Goal: Task Accomplishment & Management: Manage account settings

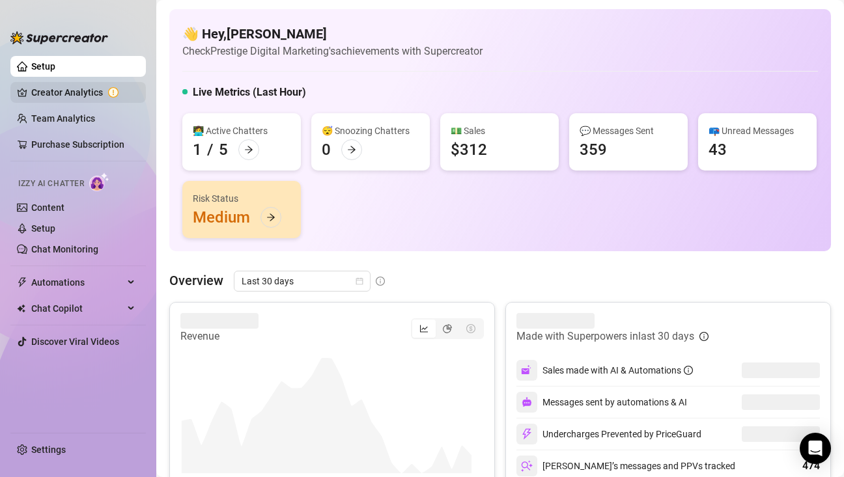
click at [81, 93] on link "Creator Analytics" at bounding box center [83, 92] width 104 height 21
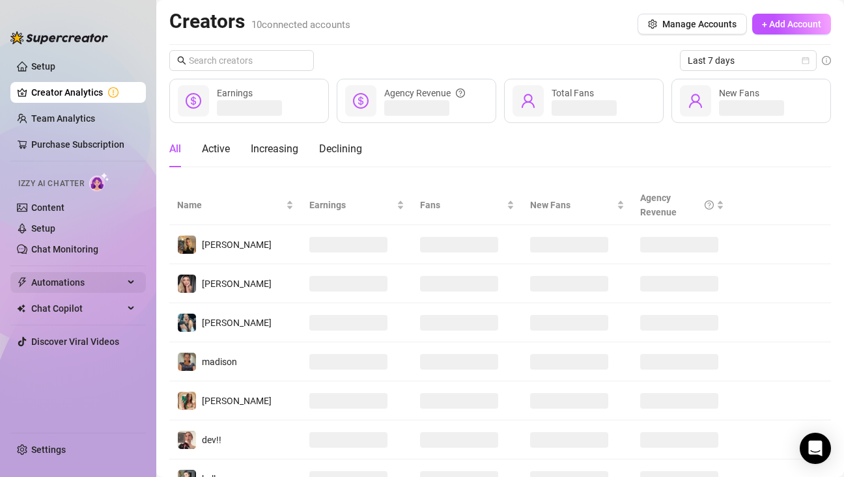
click at [89, 278] on span "Automations" at bounding box center [77, 282] width 92 height 21
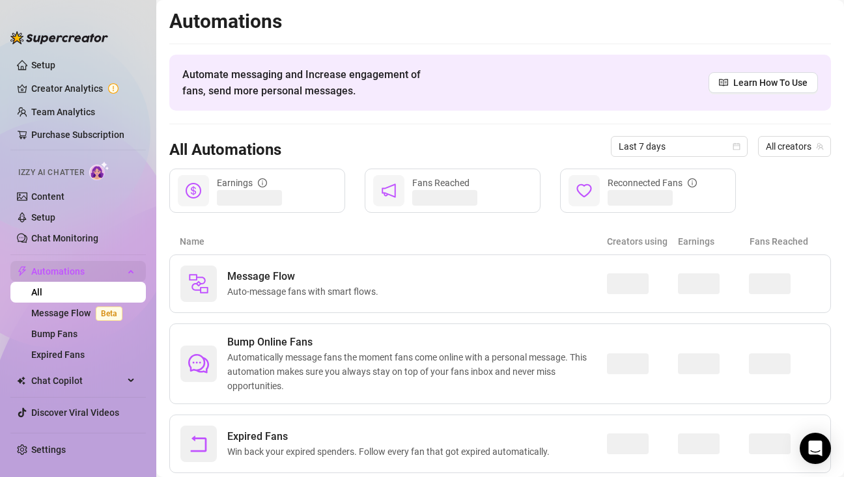
click at [91, 271] on span "Automations" at bounding box center [77, 271] width 92 height 21
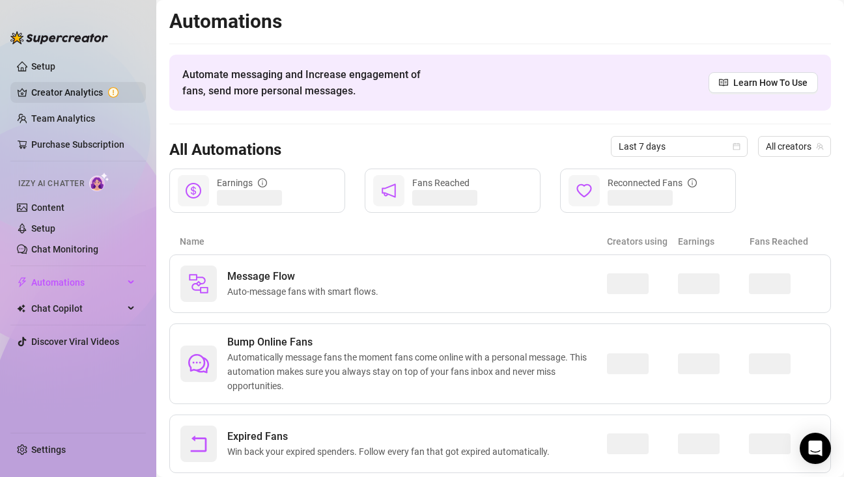
click at [78, 98] on link "Creator Analytics" at bounding box center [83, 92] width 104 height 21
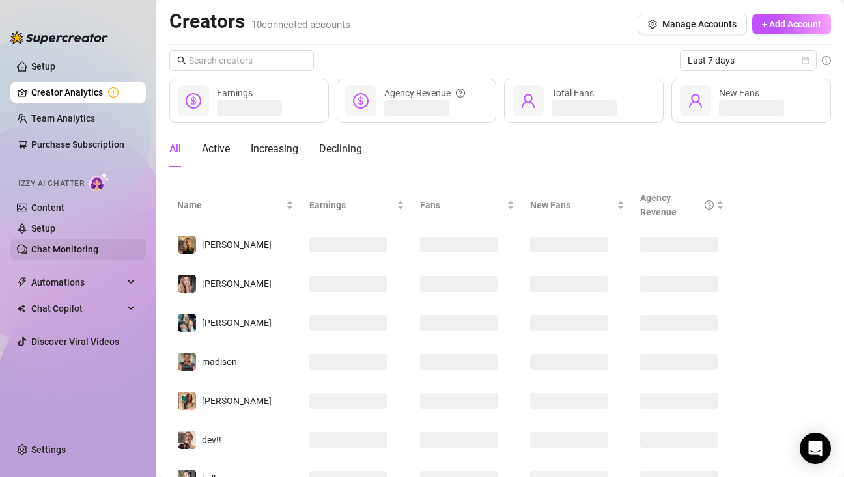
click at [71, 245] on link "Chat Monitoring" at bounding box center [64, 249] width 67 height 10
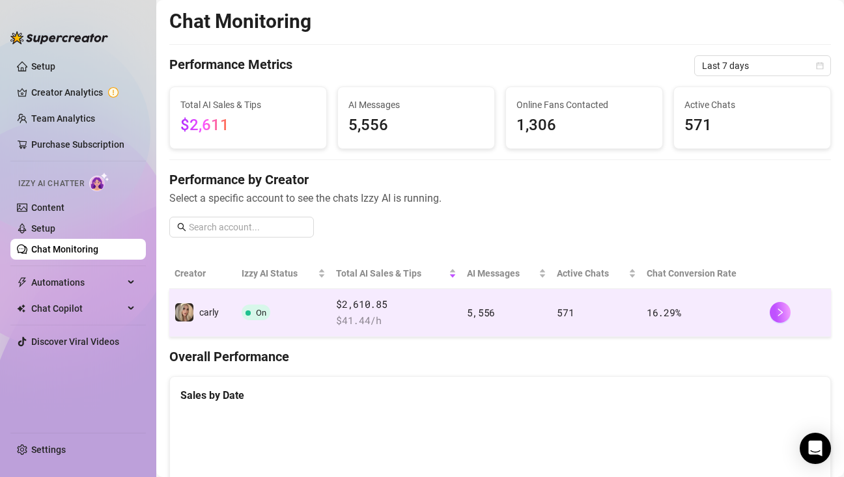
click at [211, 310] on span "carly" at bounding box center [209, 312] width 20 height 10
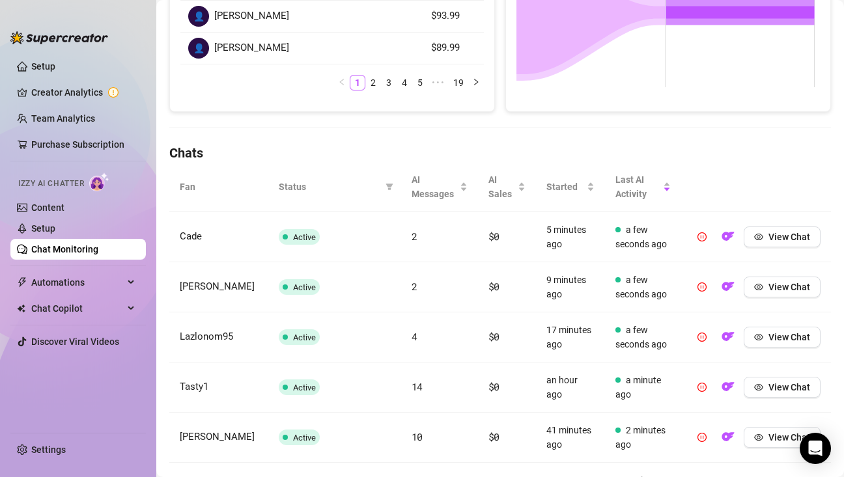
scroll to position [297, 0]
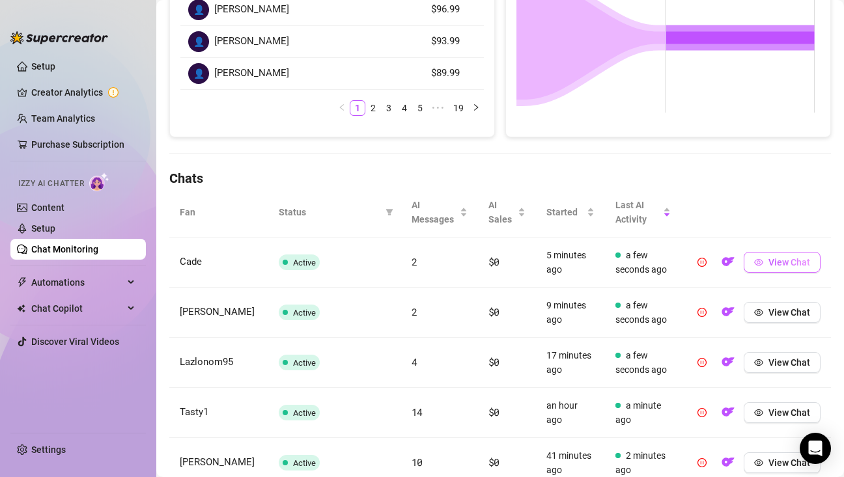
click at [769, 269] on button "View Chat" at bounding box center [781, 262] width 77 height 21
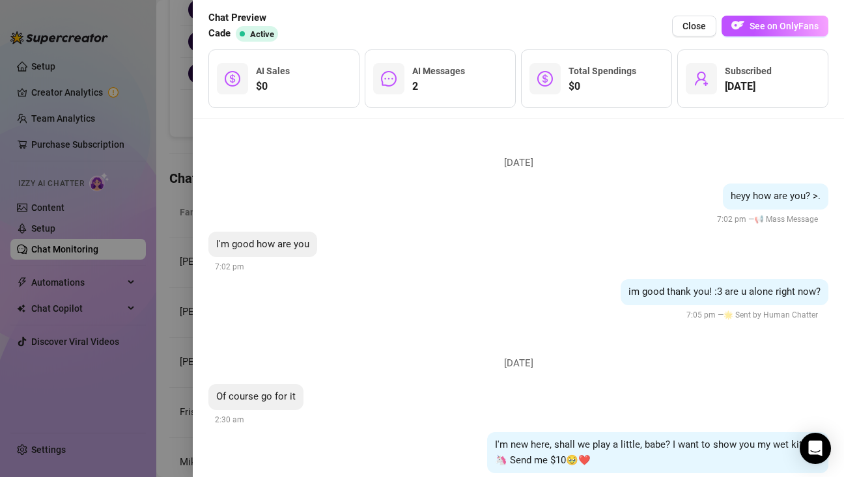
click at [136, 136] on div at bounding box center [422, 238] width 844 height 477
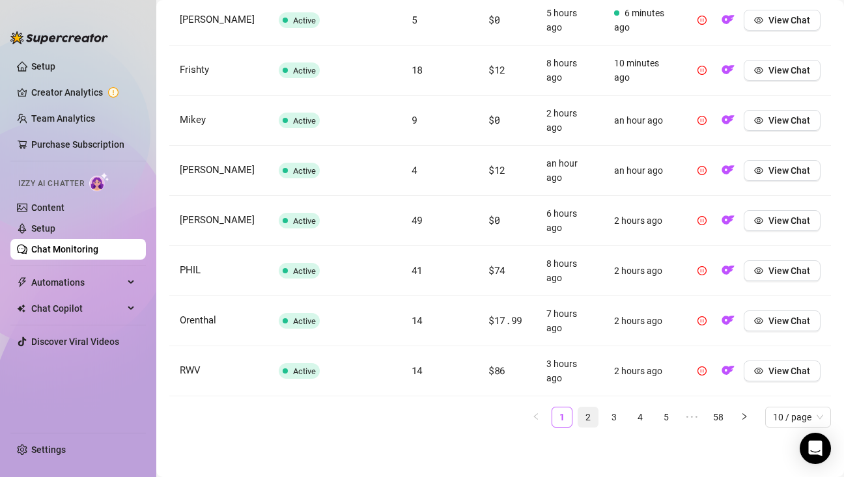
click at [579, 420] on link "2" at bounding box center [588, 417] width 20 height 20
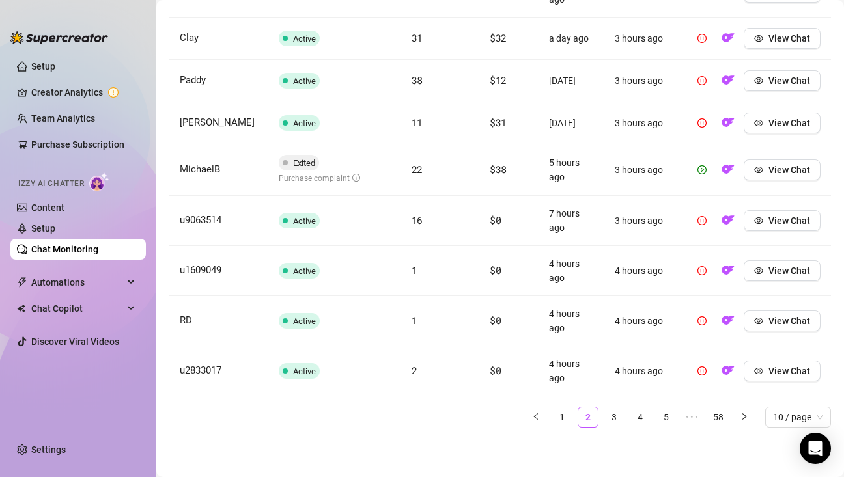
scroll to position [635, 0]
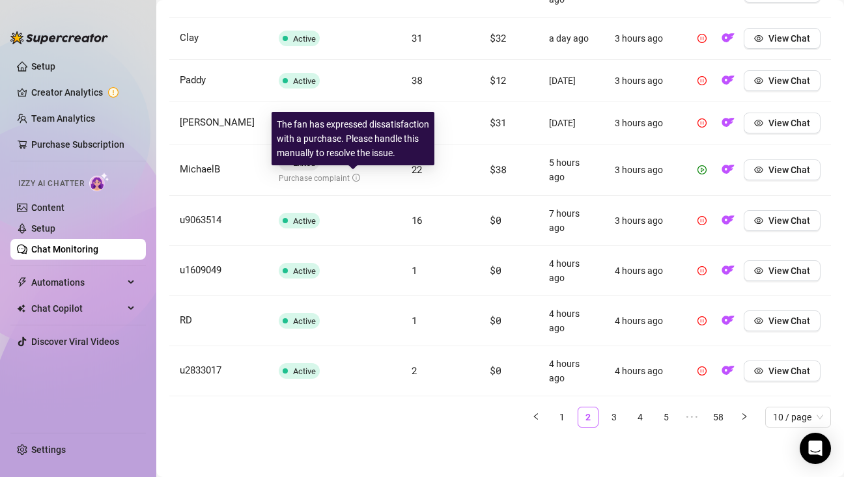
click at [352, 176] on icon "info-circle" at bounding box center [356, 178] width 8 height 8
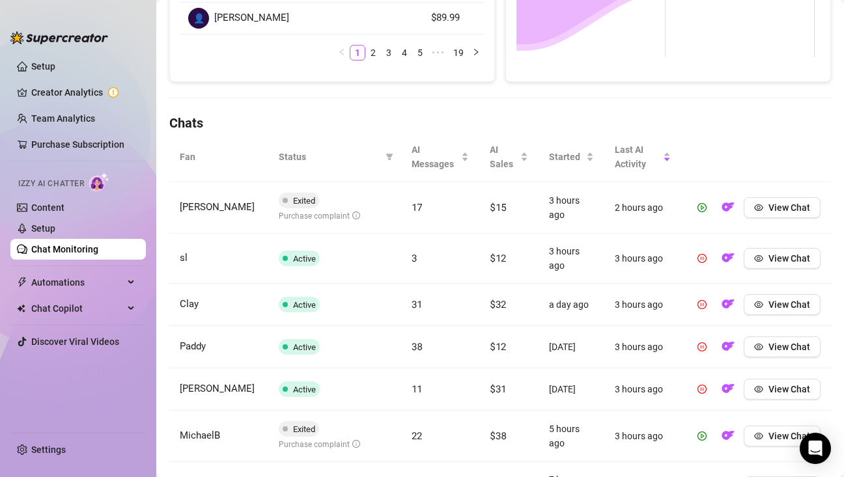
scroll to position [359, 0]
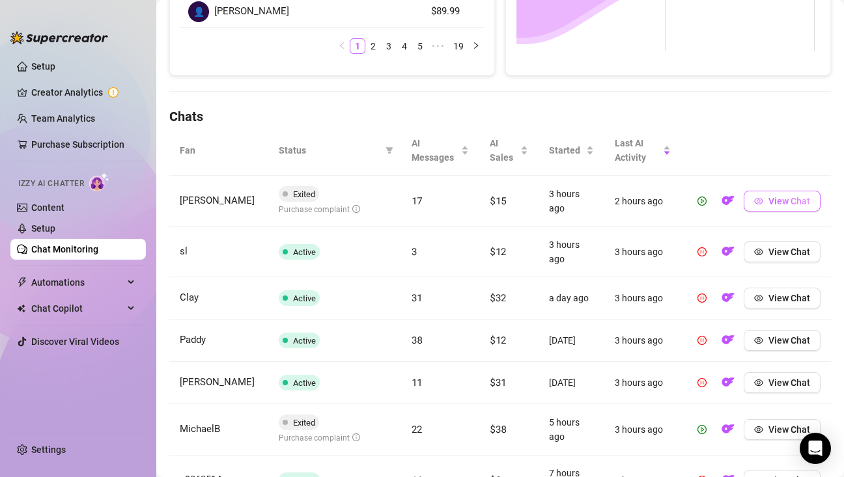
click at [768, 206] on span "View Chat" at bounding box center [789, 201] width 42 height 10
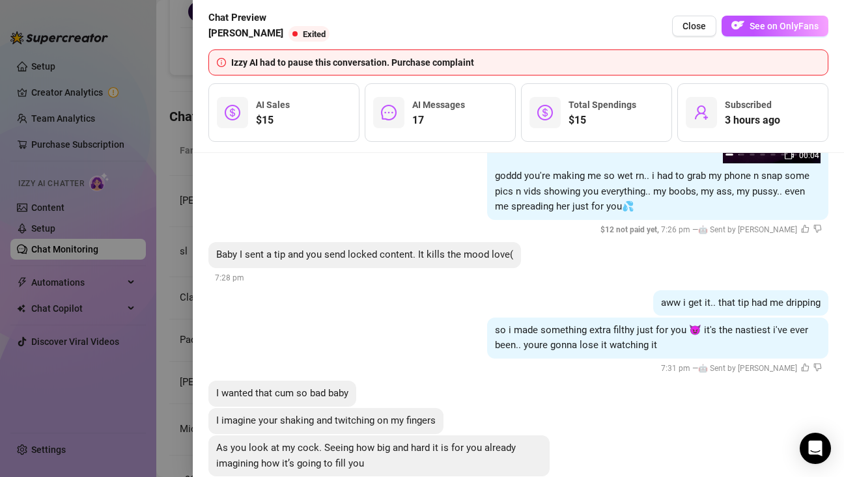
scroll to position [2119, 0]
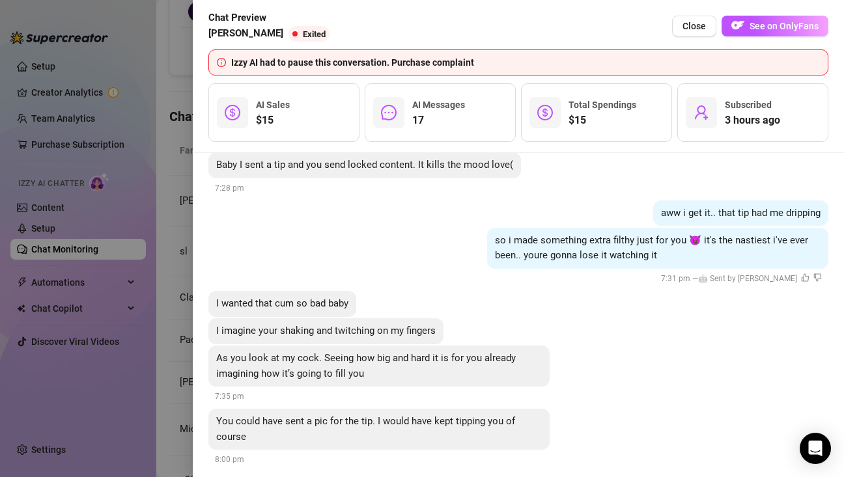
click at [96, 190] on div at bounding box center [422, 238] width 844 height 477
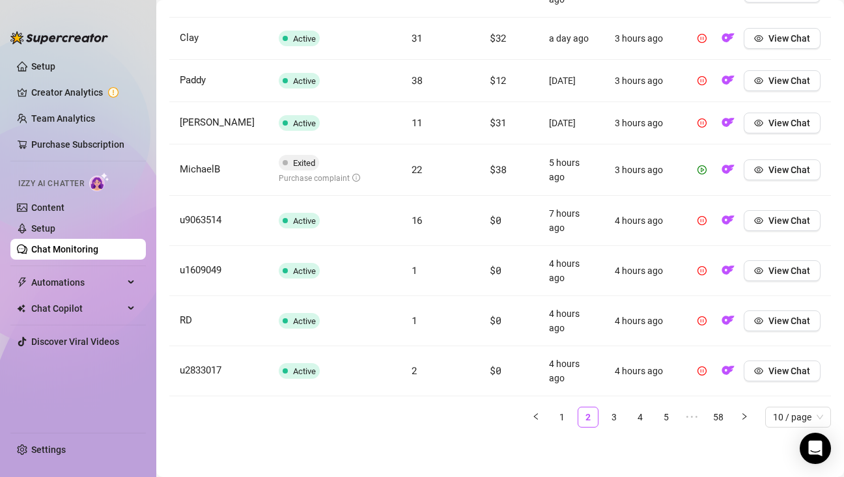
scroll to position [635, 0]
click at [554, 416] on link "1" at bounding box center [562, 417] width 20 height 20
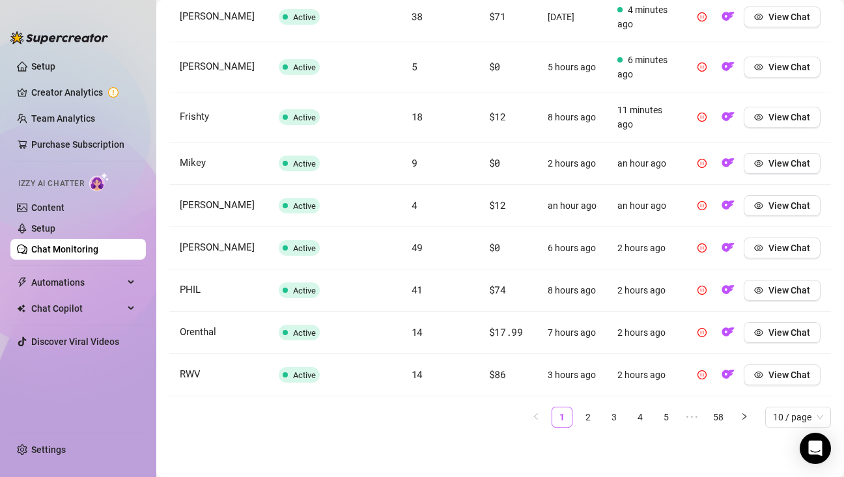
scroll to position [588, 0]
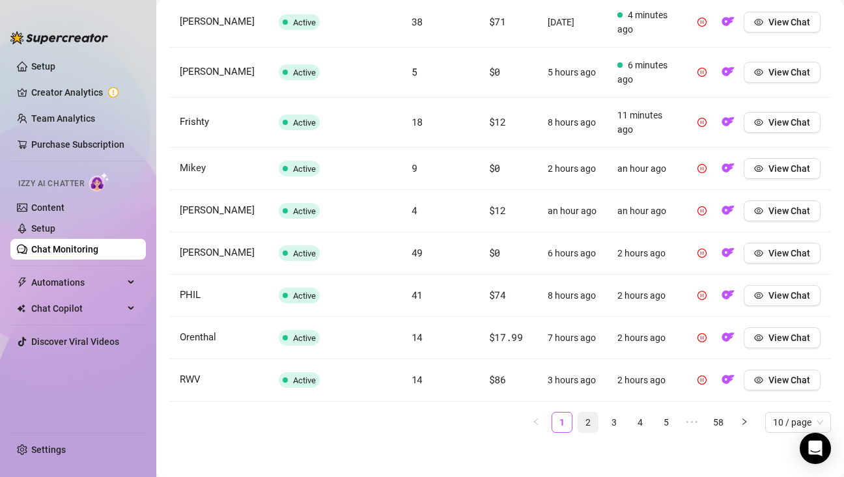
click at [579, 432] on link "2" at bounding box center [588, 423] width 20 height 20
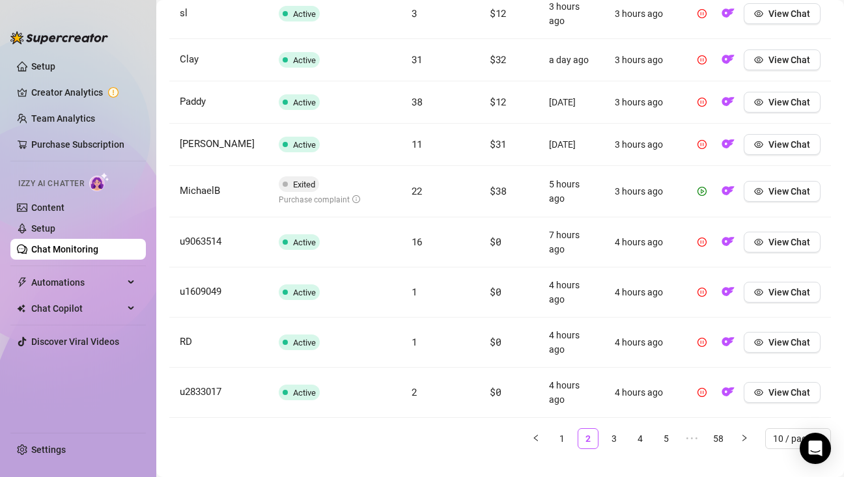
scroll to position [635, 0]
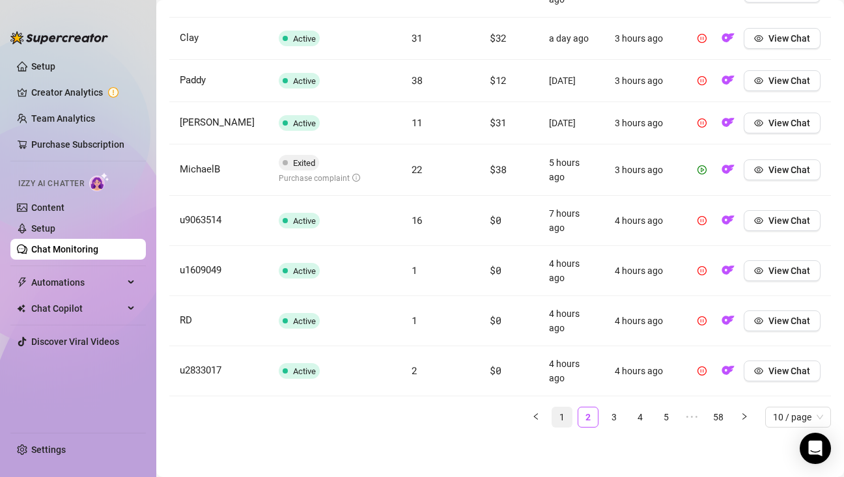
click at [552, 418] on link "1" at bounding box center [562, 417] width 20 height 20
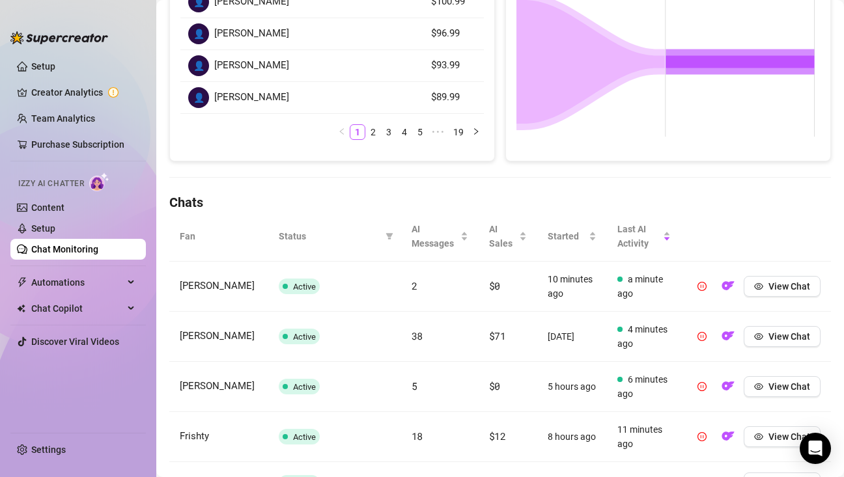
scroll to position [244, 0]
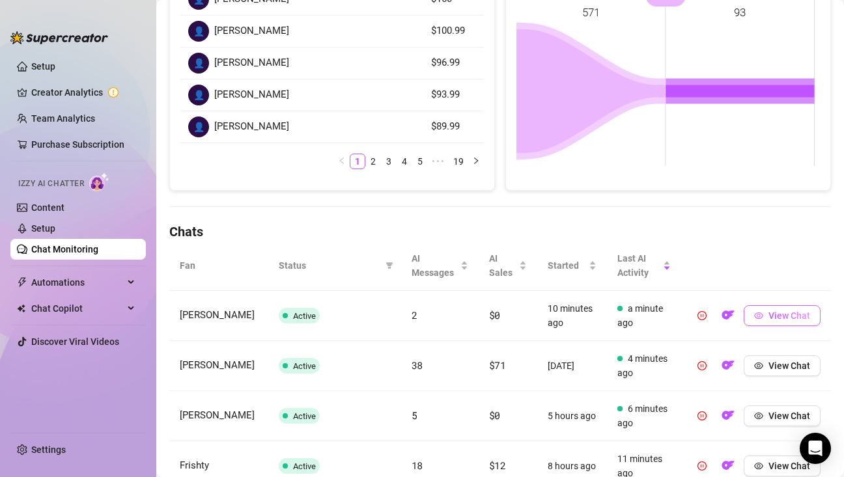
click at [756, 310] on button "View Chat" at bounding box center [781, 315] width 77 height 21
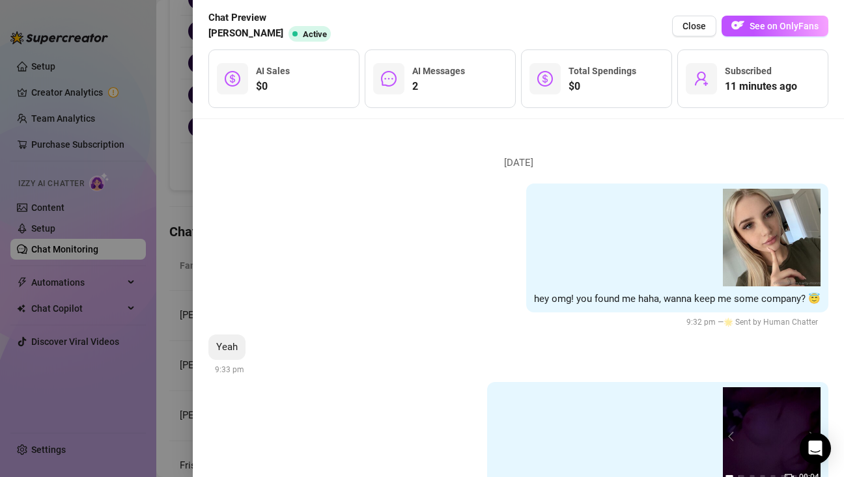
drag, startPoint x: 717, startPoint y: 306, endPoint x: 423, endPoint y: 304, distance: 294.2
click at [423, 304] on div "hey omg! you found me haha, wanna keep me some company? 😇 9:32 pm — 🌟 Sent by H…" at bounding box center [518, 257] width 620 height 146
click at [692, 27] on span "Close" at bounding box center [693, 26] width 23 height 10
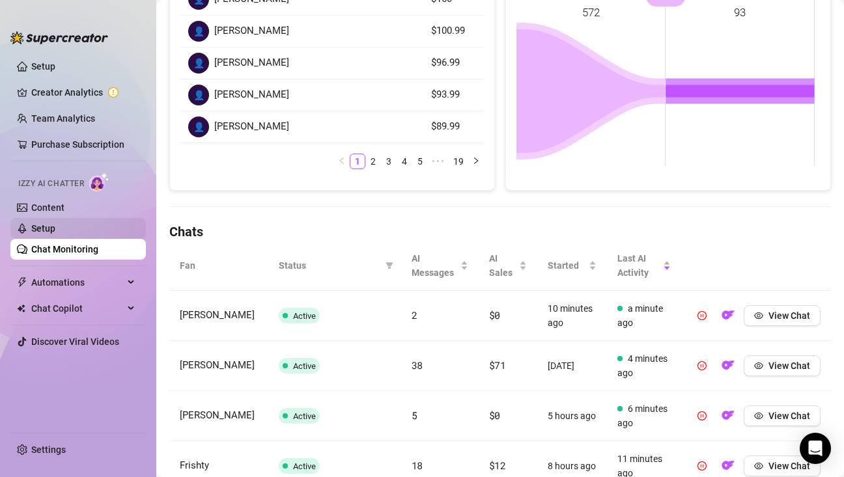
click at [55, 234] on link "Setup" at bounding box center [43, 228] width 24 height 10
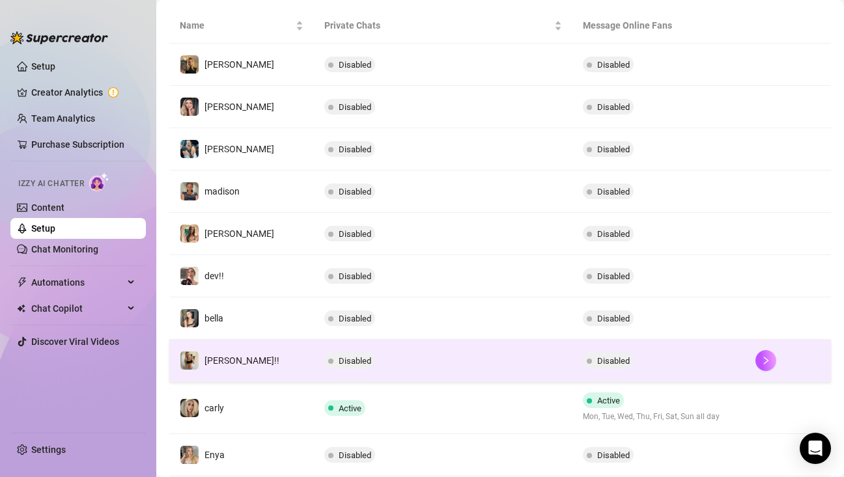
scroll to position [280, 0]
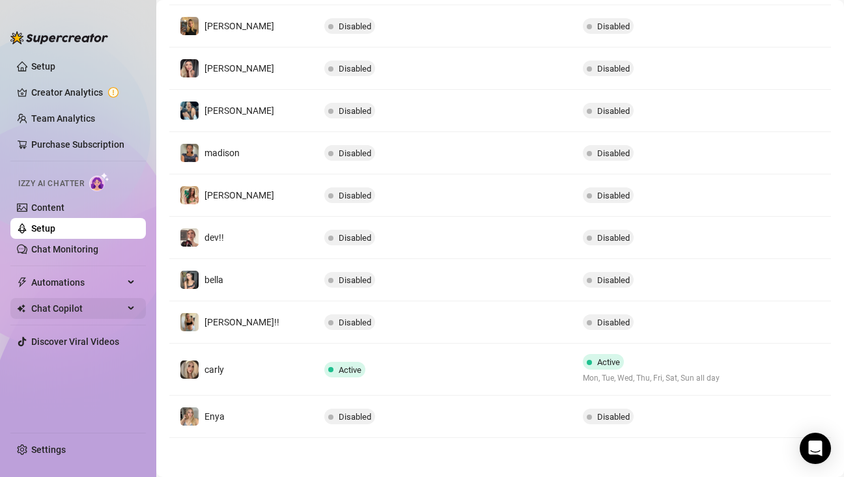
click at [102, 310] on span "Chat Copilot" at bounding box center [77, 308] width 92 height 21
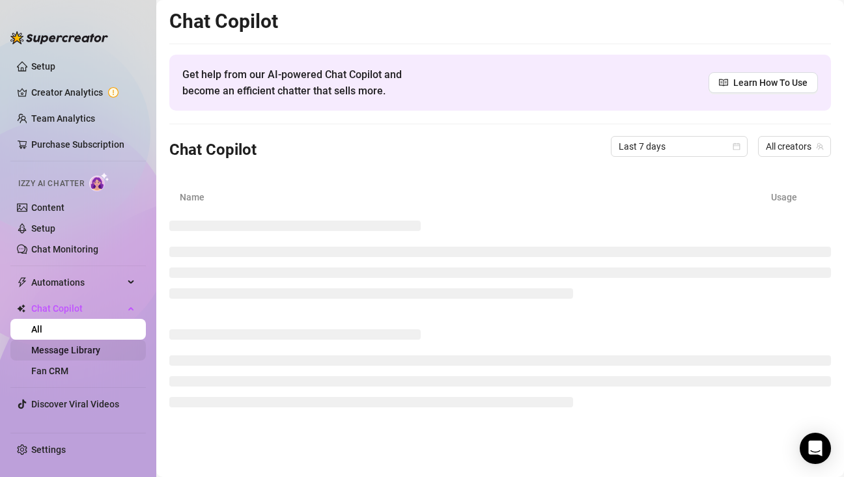
click at [100, 353] on link "Message Library" at bounding box center [65, 350] width 69 height 10
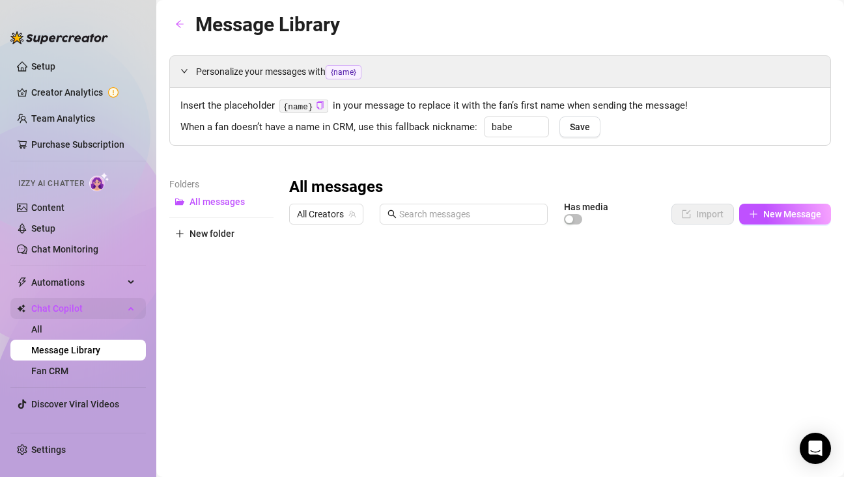
click at [87, 306] on span "Chat Copilot" at bounding box center [77, 308] width 92 height 21
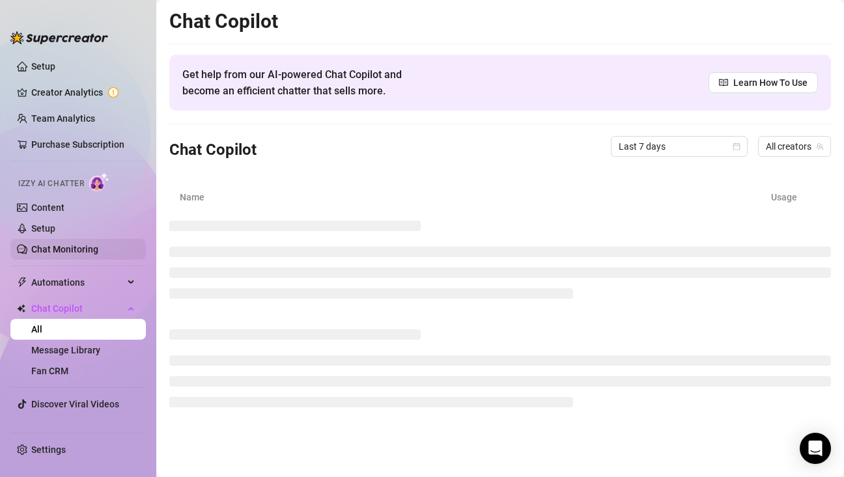
click at [66, 253] on link "Chat Monitoring" at bounding box center [64, 249] width 67 height 10
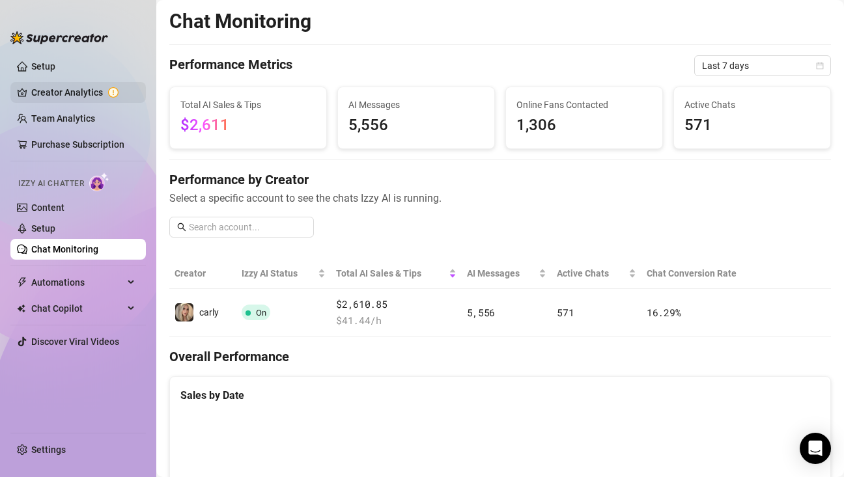
click at [81, 87] on link "Creator Analytics" at bounding box center [83, 92] width 104 height 21
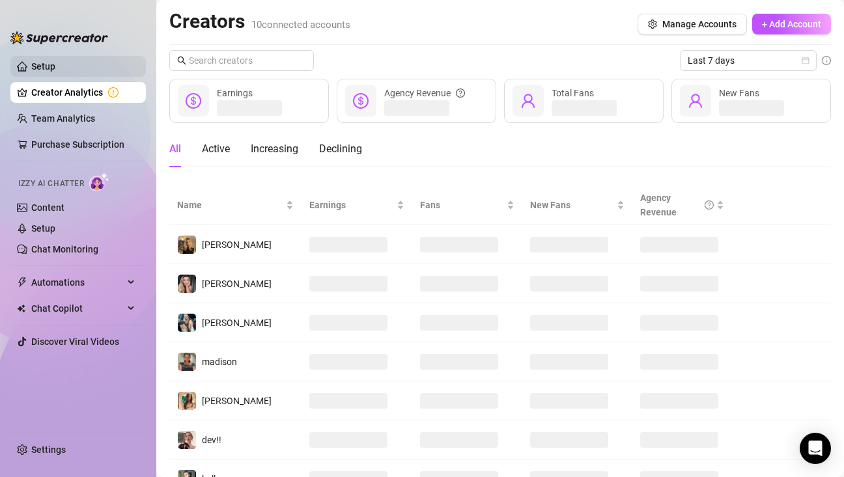
click at [55, 72] on link "Setup" at bounding box center [43, 66] width 24 height 10
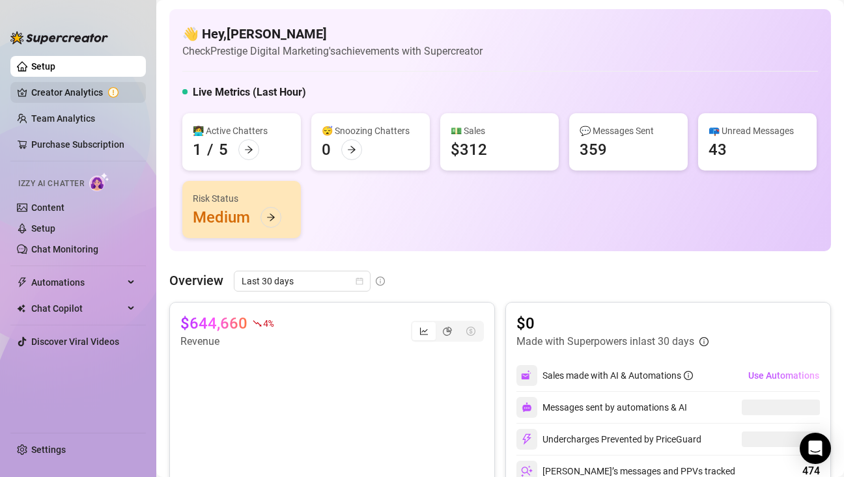
click at [94, 98] on link "Creator Analytics" at bounding box center [83, 92] width 104 height 21
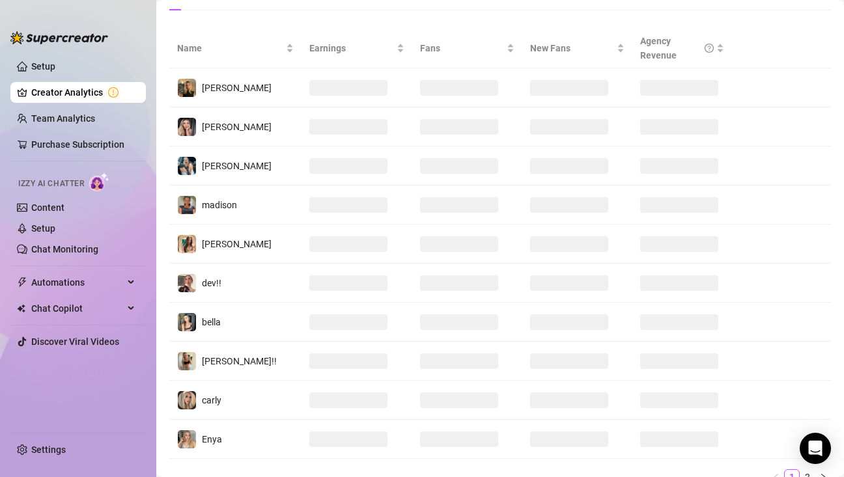
scroll to position [214, 0]
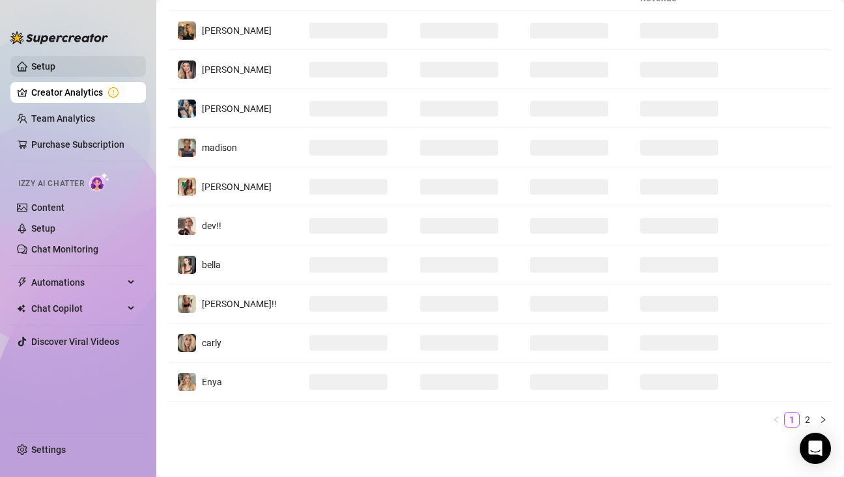
click at [55, 66] on link "Setup" at bounding box center [43, 66] width 24 height 10
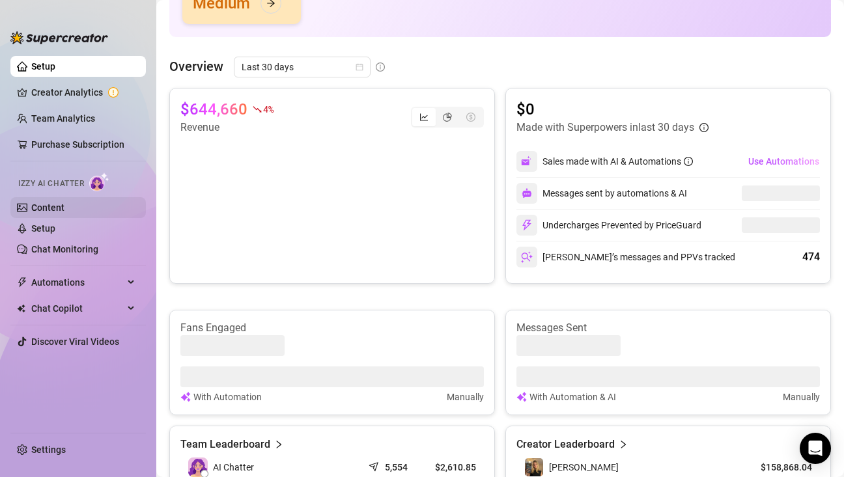
click at [64, 208] on link "Content" at bounding box center [47, 207] width 33 height 10
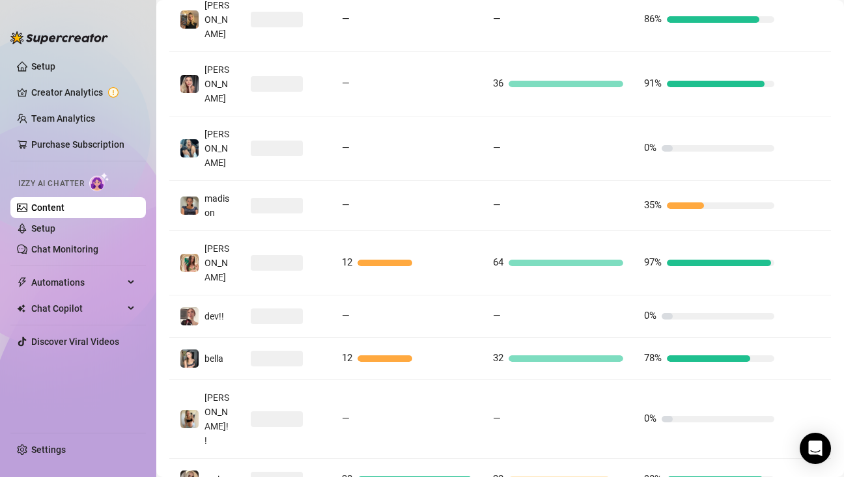
scroll to position [332, 0]
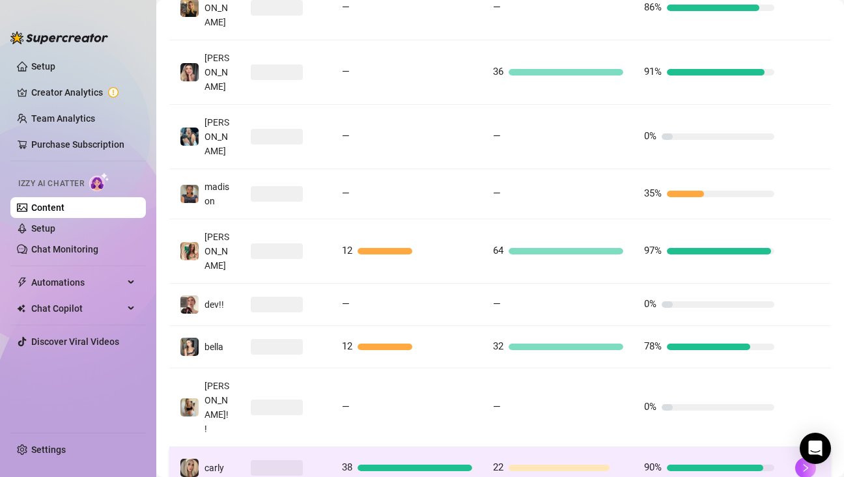
click at [303, 460] on div at bounding box center [286, 468] width 70 height 16
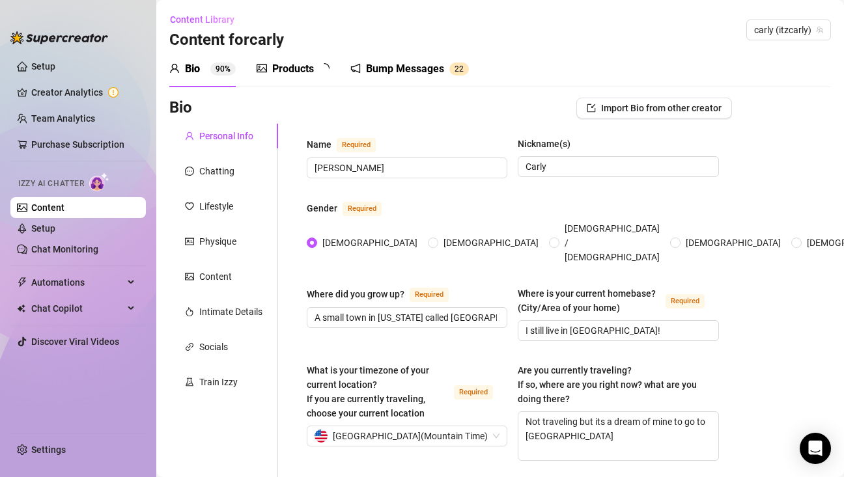
radio input "true"
type input "[DATE]"
click at [204, 206] on div "Lifestyle" at bounding box center [216, 206] width 34 height 14
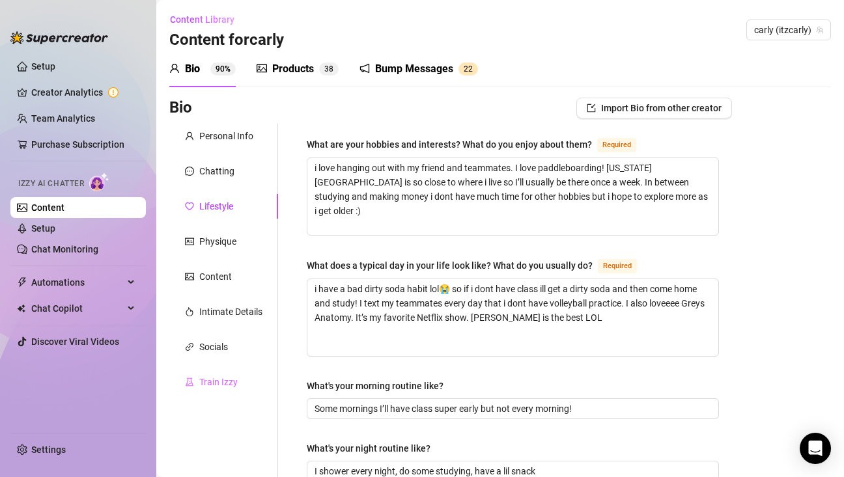
click at [238, 387] on div "Train Izzy" at bounding box center [223, 382] width 109 height 25
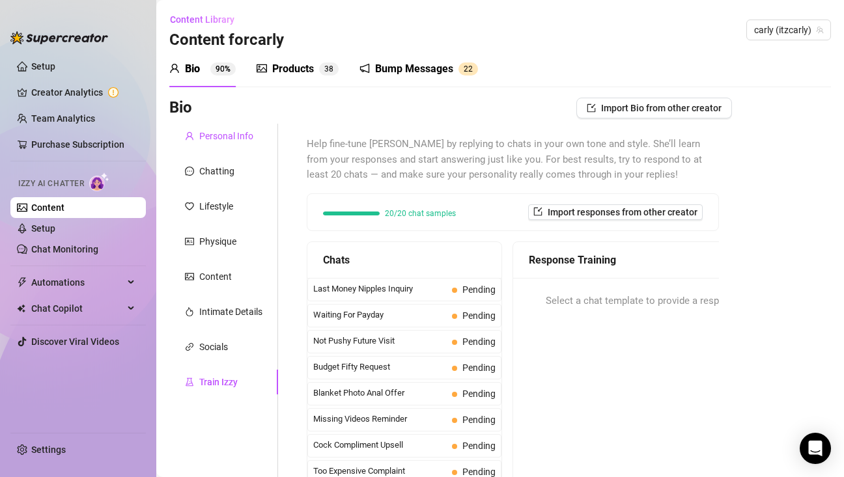
click at [243, 131] on div "Personal Info" at bounding box center [226, 136] width 54 height 14
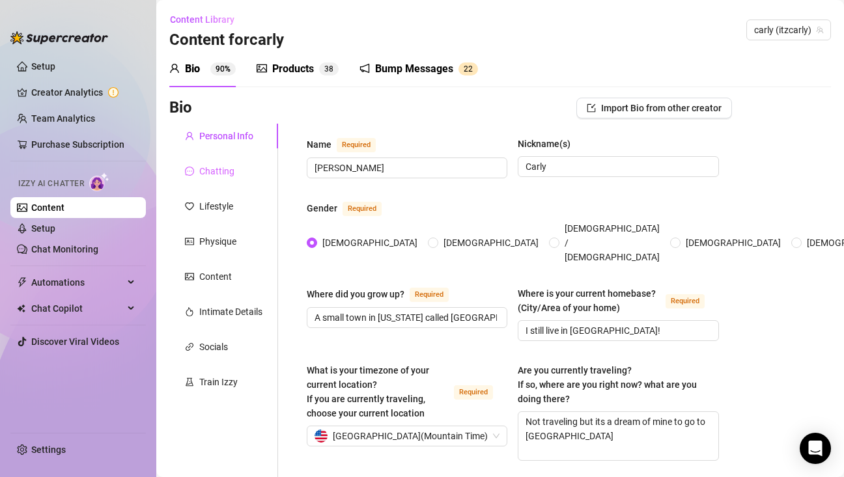
click at [236, 163] on div "Chatting" at bounding box center [223, 171] width 109 height 25
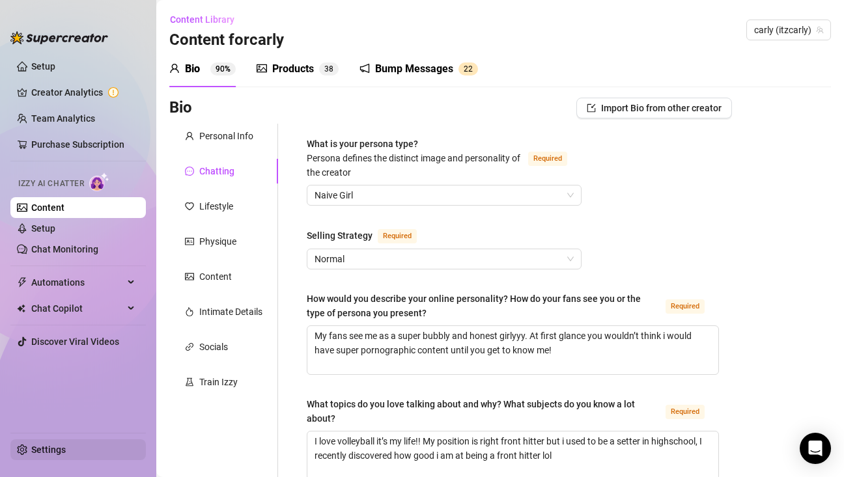
click at [35, 455] on link "Settings" at bounding box center [48, 450] width 34 height 10
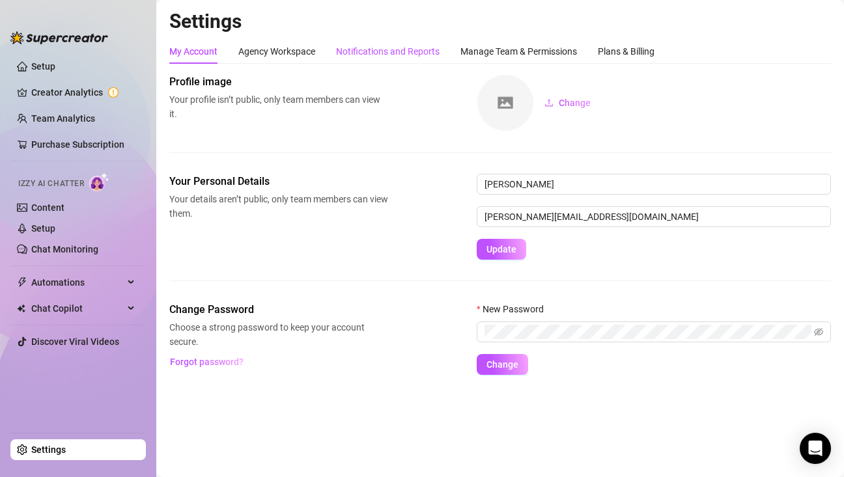
click at [411, 55] on div "Notifications and Reports" at bounding box center [387, 51] width 103 height 14
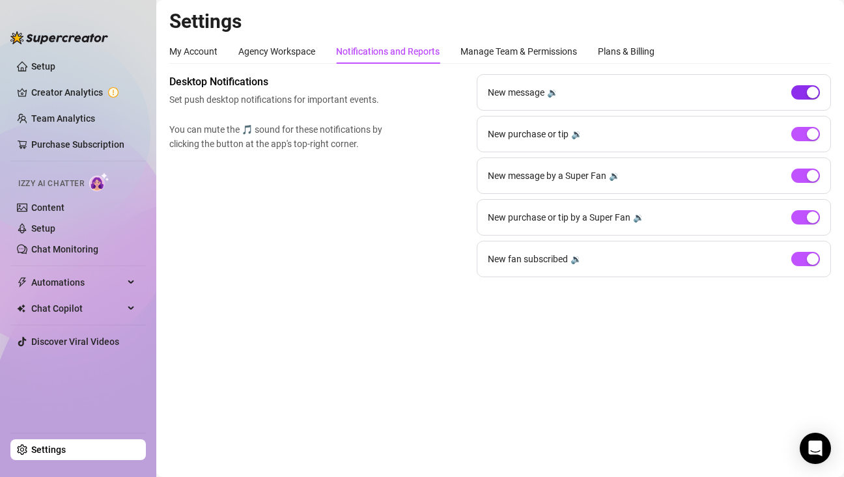
click at [805, 94] on span "button" at bounding box center [805, 92] width 29 height 14
click at [804, 130] on span "button" at bounding box center [805, 134] width 29 height 14
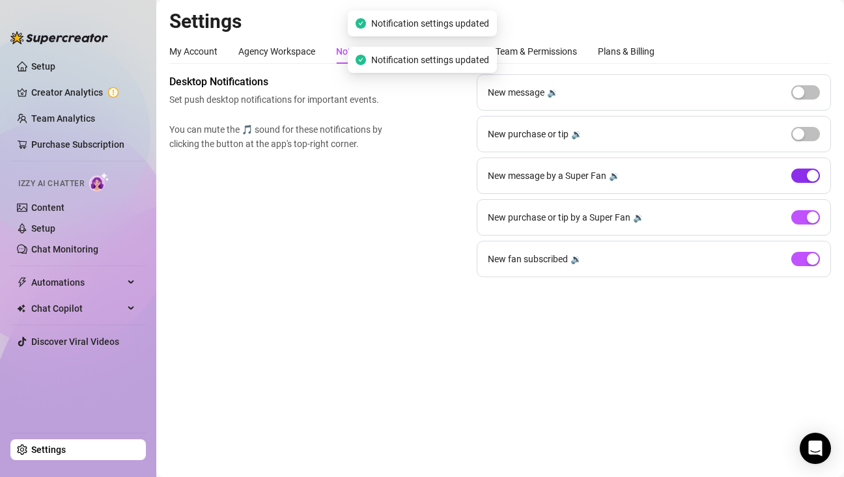
click at [797, 169] on span "button" at bounding box center [805, 176] width 29 height 14
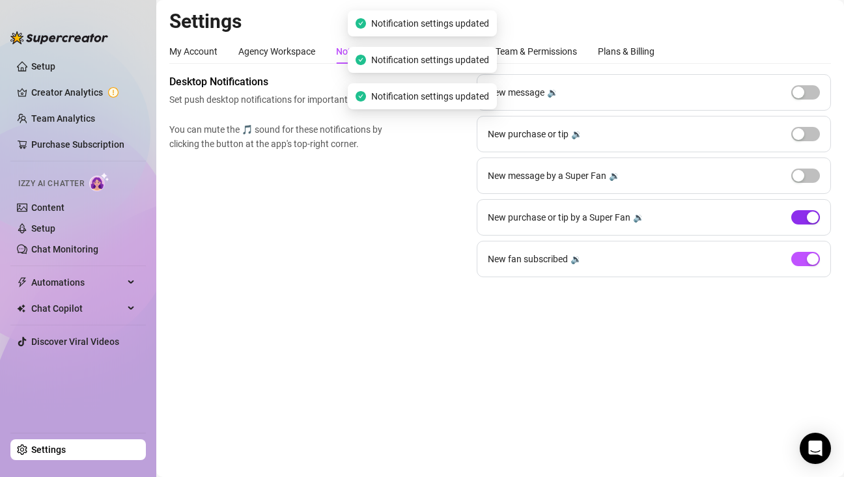
click at [801, 224] on span "button" at bounding box center [805, 217] width 29 height 14
click at [806, 257] on div "button" at bounding box center [812, 259] width 12 height 12
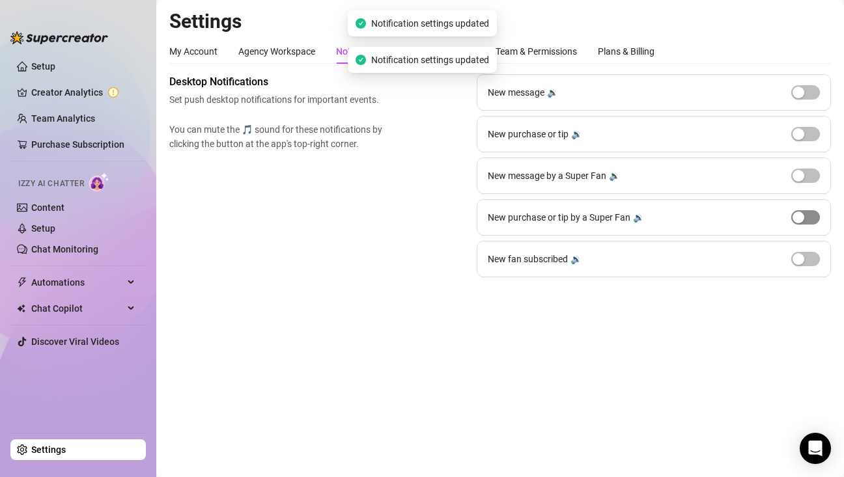
click at [806, 217] on span "button" at bounding box center [805, 217] width 29 height 14
click at [804, 180] on span "button" at bounding box center [805, 176] width 29 height 14
click at [64, 204] on link "Content" at bounding box center [47, 207] width 33 height 10
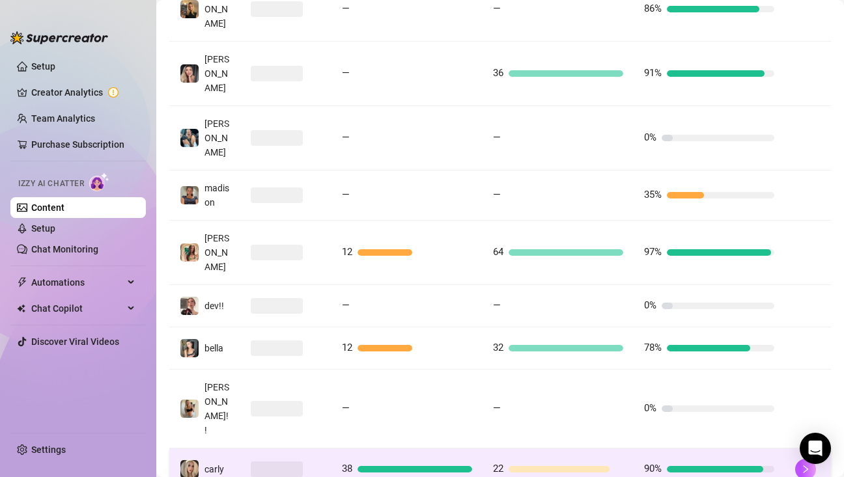
scroll to position [332, 0]
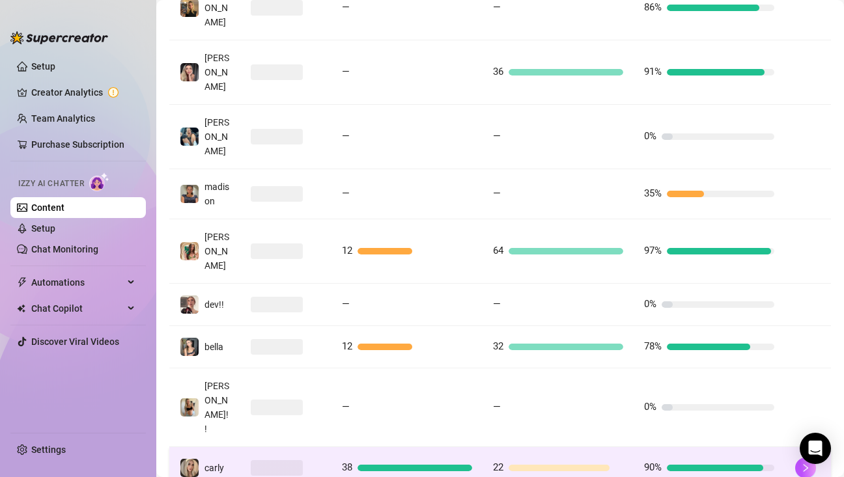
click at [223, 463] on span "carly" at bounding box center [214, 468] width 20 height 10
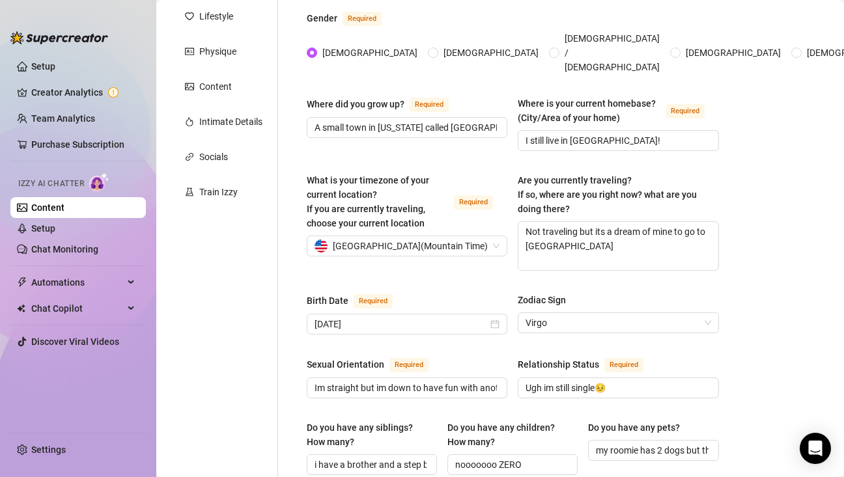
scroll to position [72, 0]
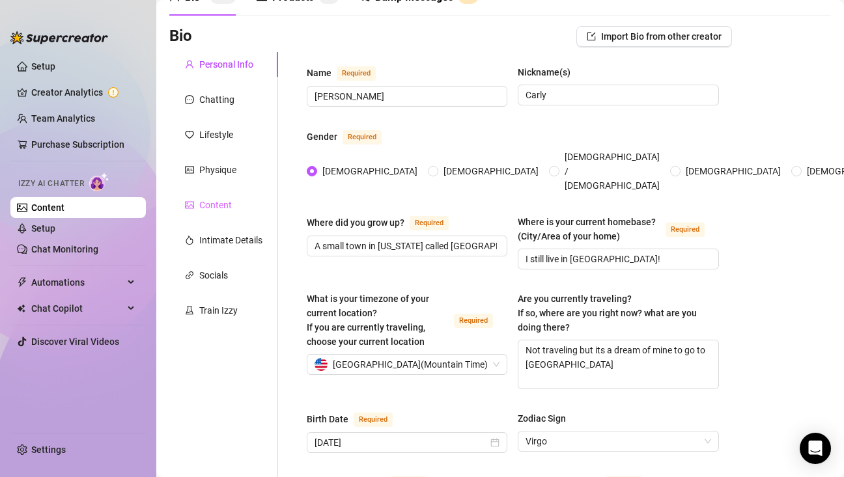
click at [232, 210] on div "Content" at bounding box center [223, 205] width 109 height 25
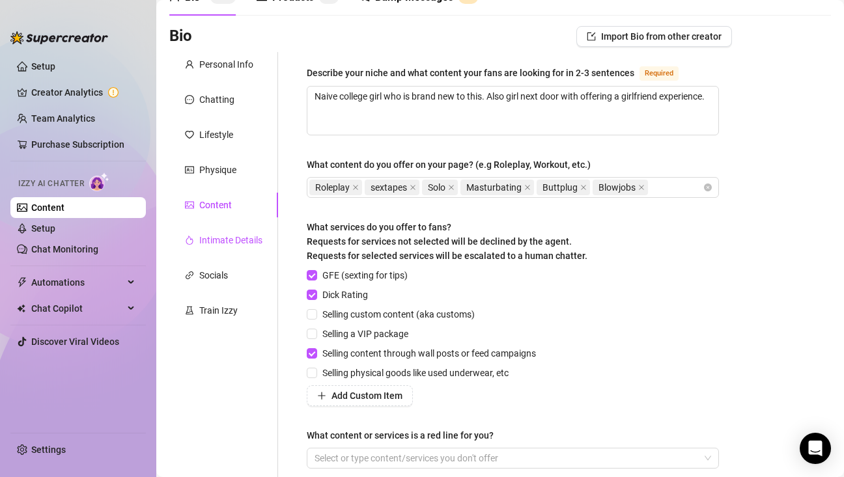
click at [227, 243] on div "Intimate Details" at bounding box center [230, 240] width 63 height 14
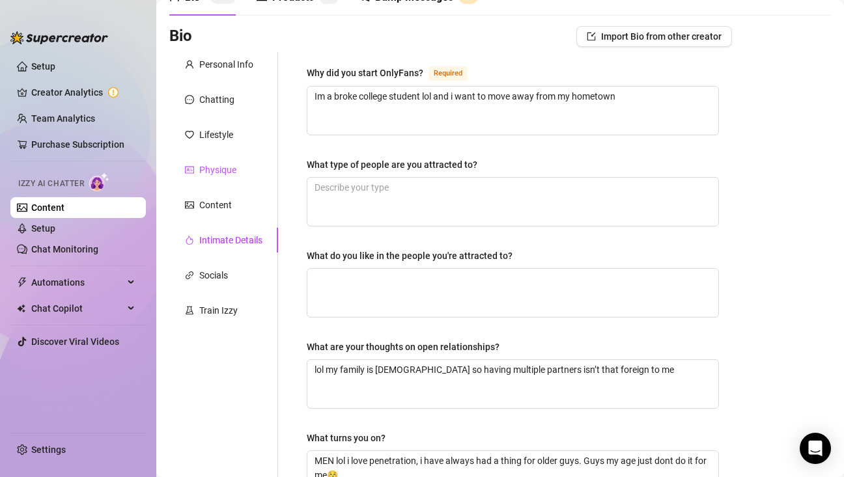
click at [223, 163] on div "Physique" at bounding box center [217, 170] width 37 height 14
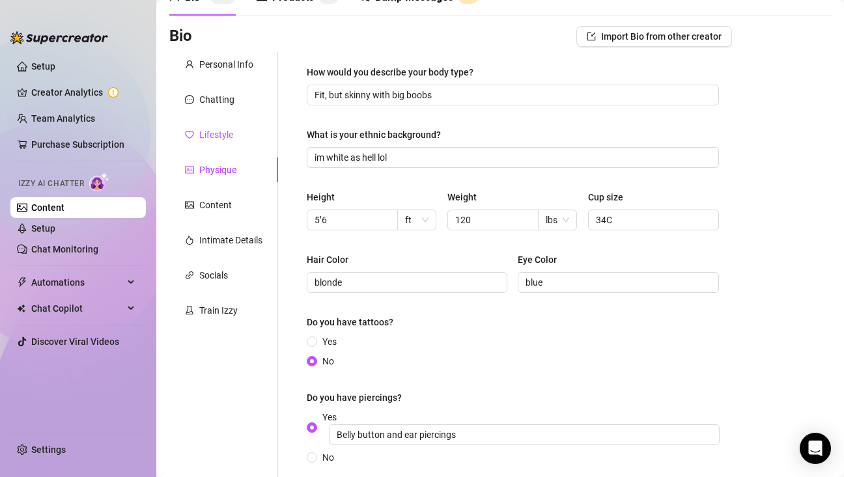
click at [222, 131] on div "Lifestyle" at bounding box center [216, 135] width 34 height 14
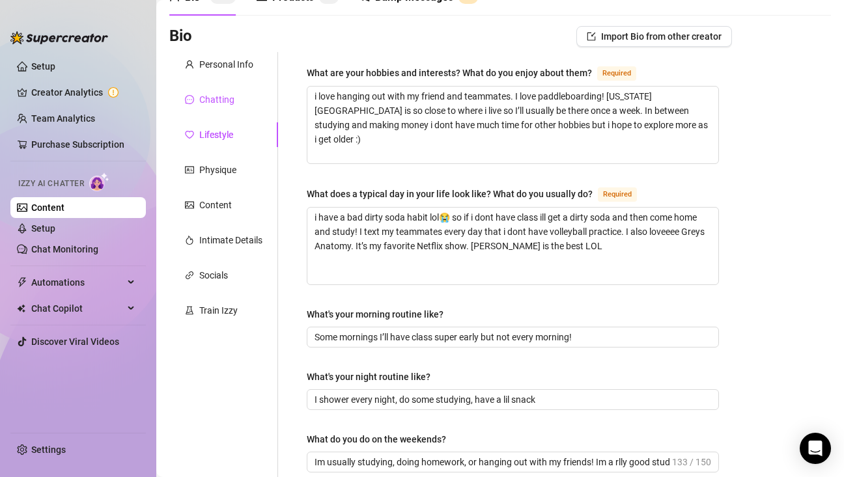
click at [217, 98] on div "Chatting" at bounding box center [216, 99] width 35 height 14
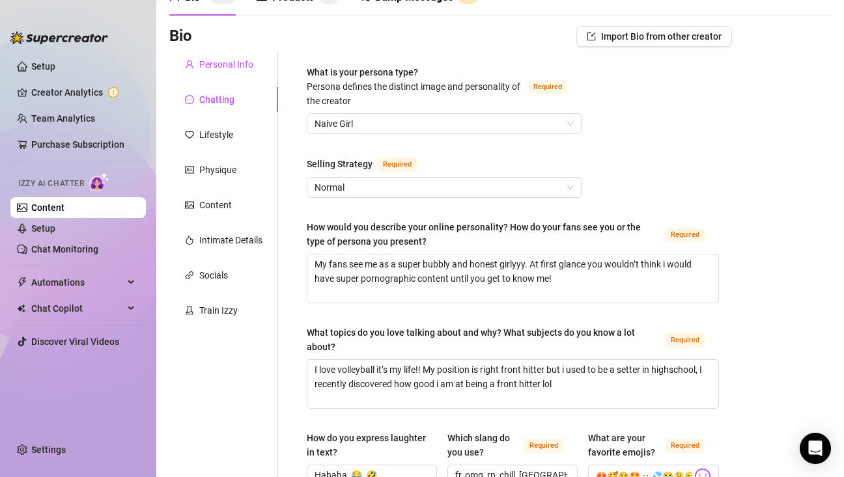
click at [223, 65] on div "Personal Info" at bounding box center [226, 64] width 54 height 14
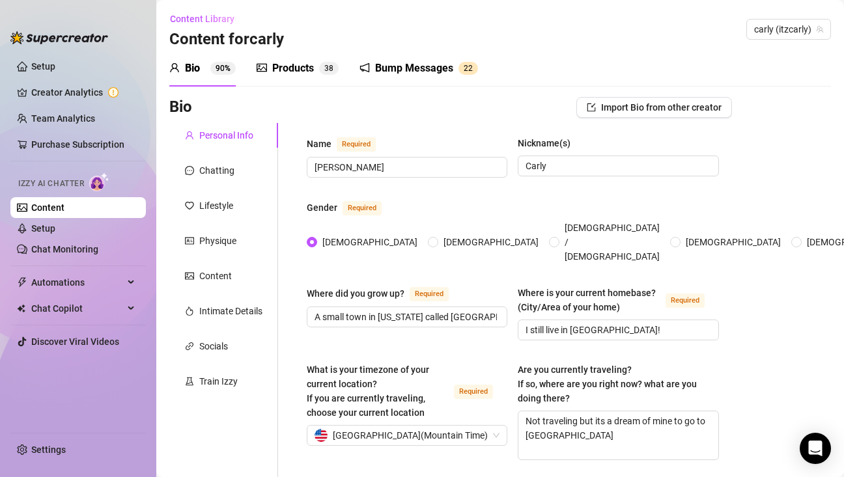
scroll to position [0, 0]
click at [238, 378] on div "Train Izzy" at bounding box center [223, 382] width 109 height 25
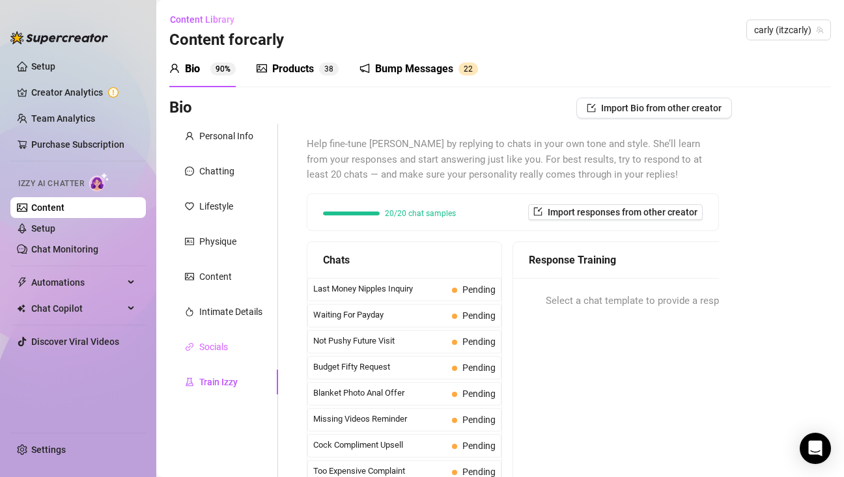
click at [221, 338] on div "Socials" at bounding box center [223, 347] width 109 height 25
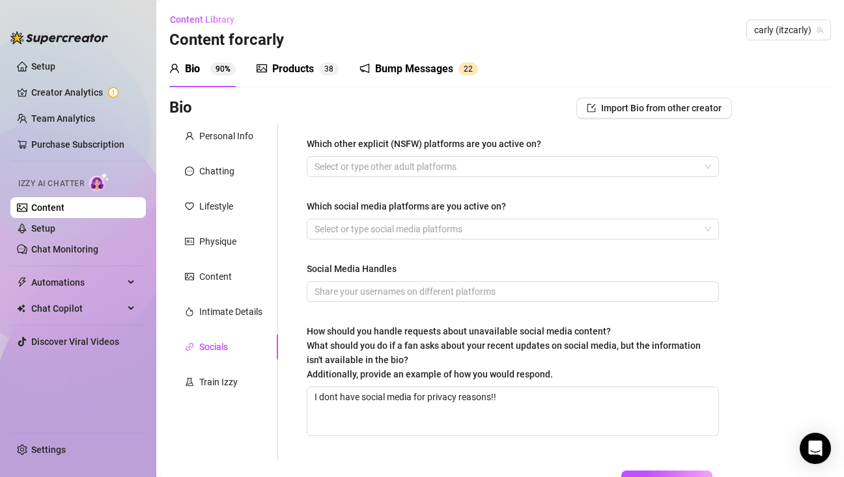
click at [221, 297] on div "Personal Info Chatting Lifestyle Physique Content Intimate Details Socials Trai…" at bounding box center [223, 292] width 109 height 337
click at [219, 305] on div "Intimate Details" at bounding box center [230, 312] width 63 height 14
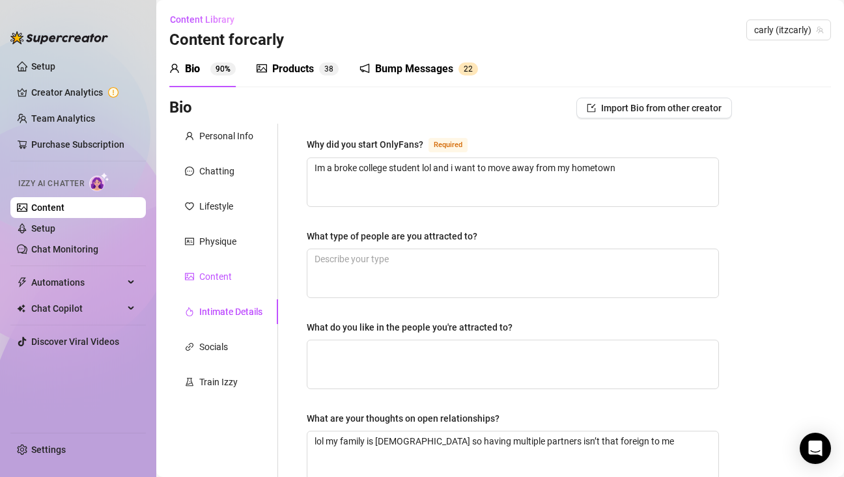
click at [219, 271] on div "Content" at bounding box center [215, 276] width 33 height 14
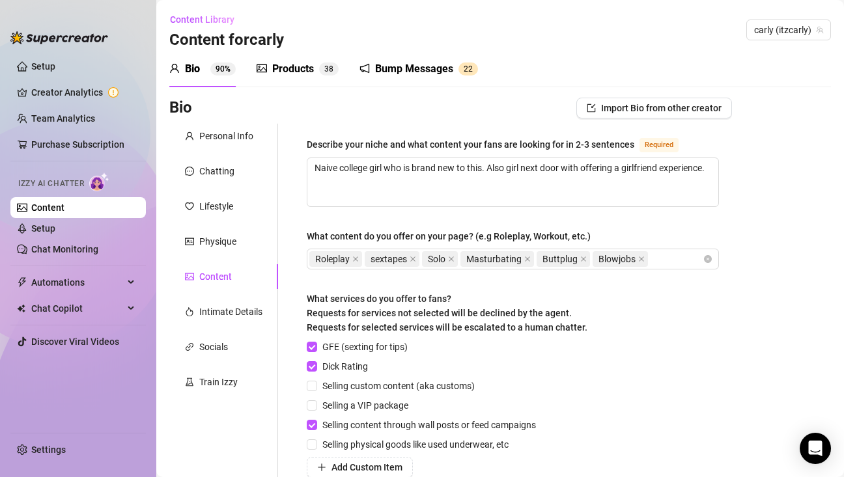
click at [208, 366] on div "Personal Info Chatting Lifestyle Physique Content Intimate Details Socials Trai…" at bounding box center [223, 344] width 109 height 441
click at [208, 375] on div "Train Izzy" at bounding box center [218, 382] width 38 height 14
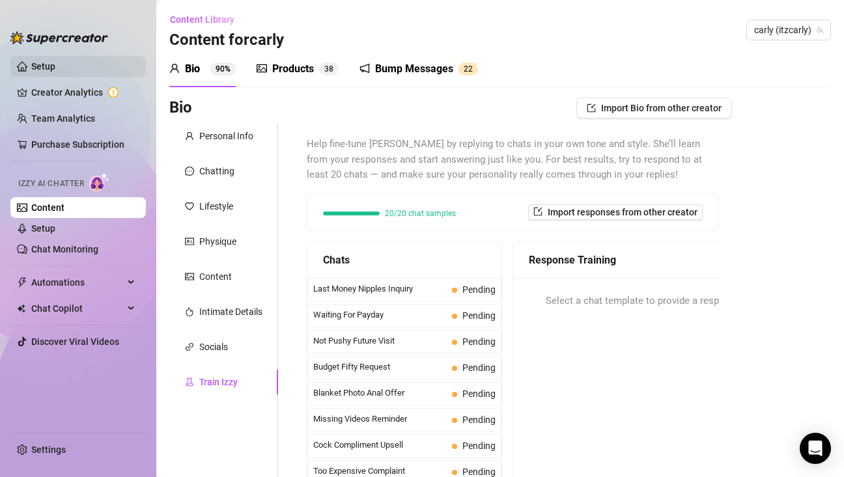
click at [55, 61] on link "Setup" at bounding box center [43, 66] width 24 height 10
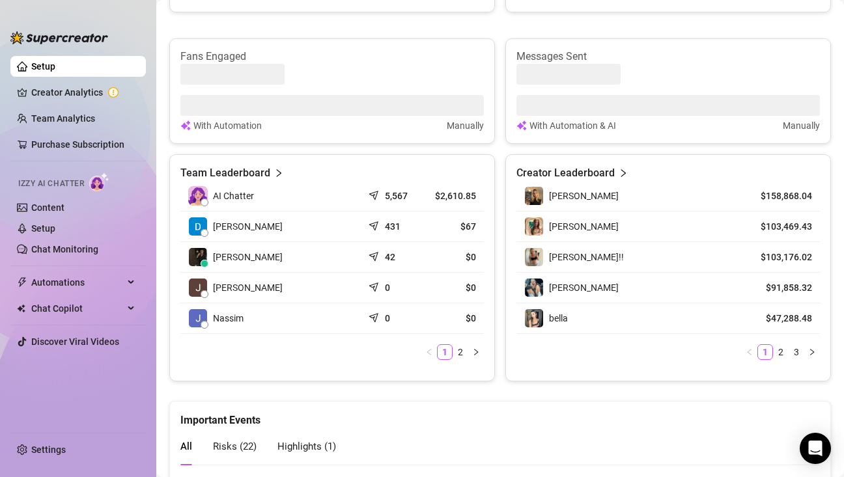
scroll to position [521, 0]
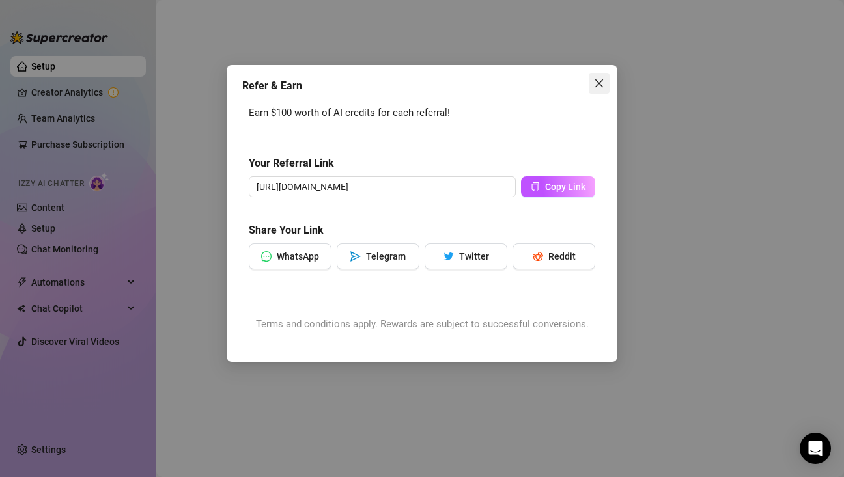
click at [590, 78] on span "Close" at bounding box center [598, 83] width 21 height 10
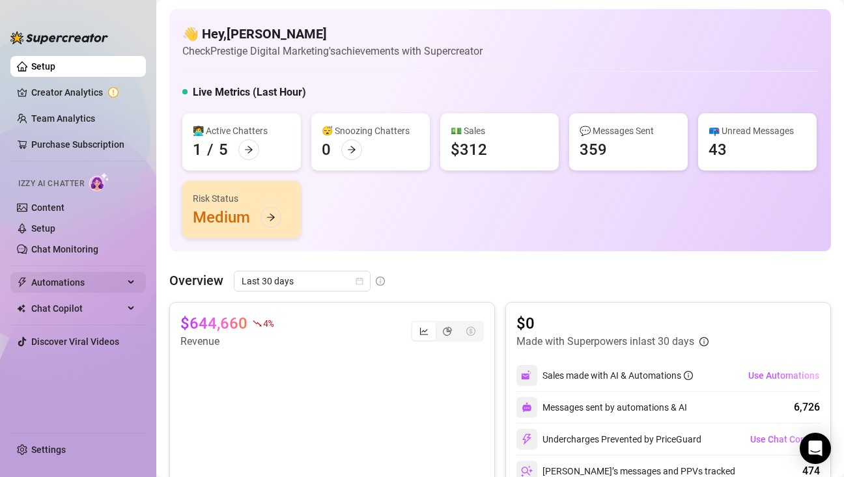
click at [87, 275] on span "Automations" at bounding box center [77, 282] width 92 height 21
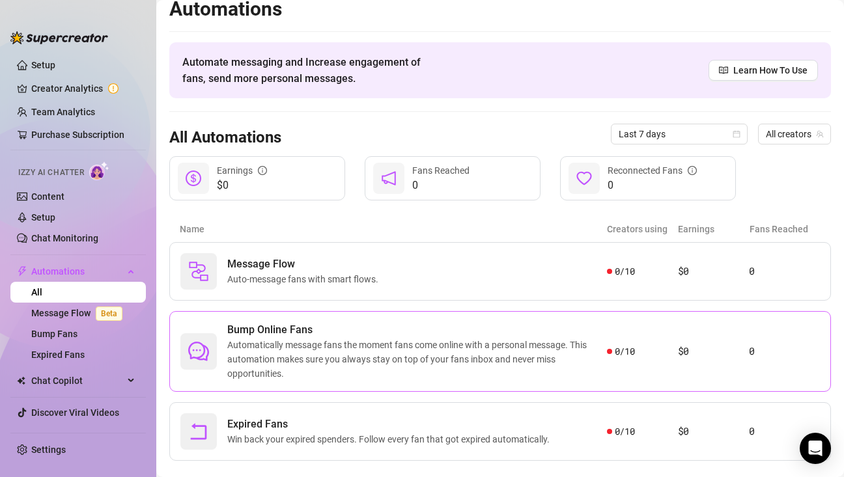
scroll to position [35, 0]
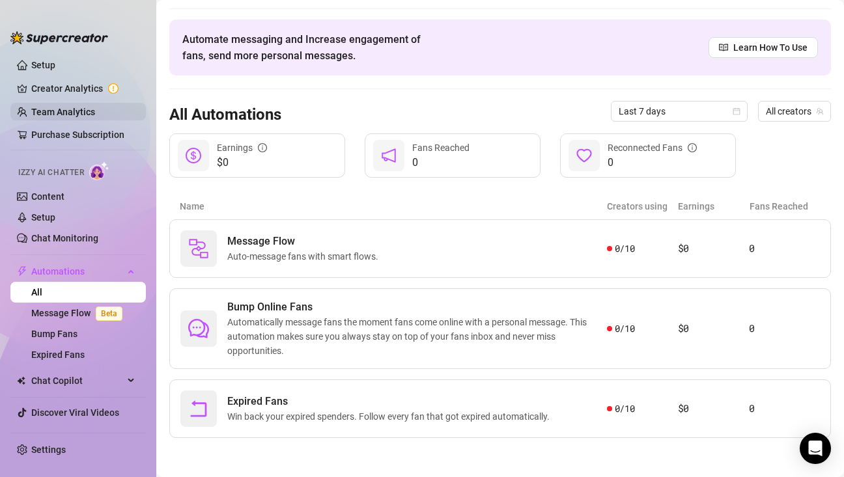
click at [73, 107] on link "Team Analytics" at bounding box center [63, 112] width 64 height 10
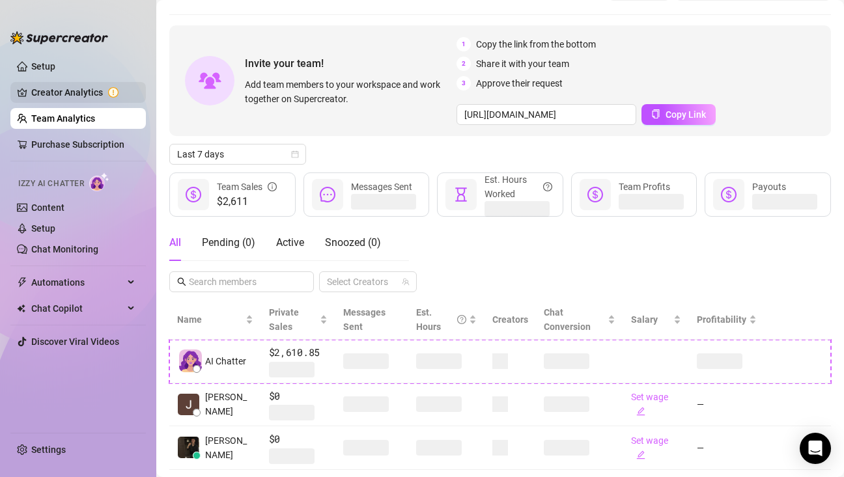
click at [46, 98] on link "Creator Analytics" at bounding box center [83, 92] width 104 height 21
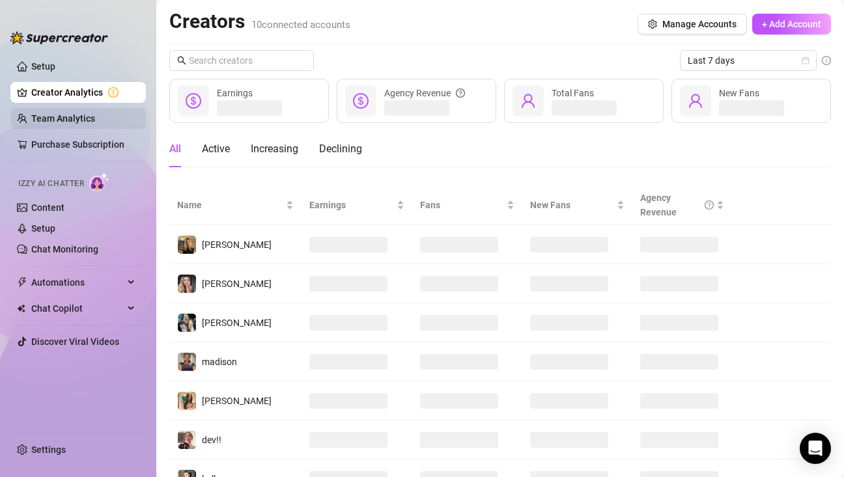
click at [82, 117] on link "Team Analytics" at bounding box center [63, 118] width 64 height 10
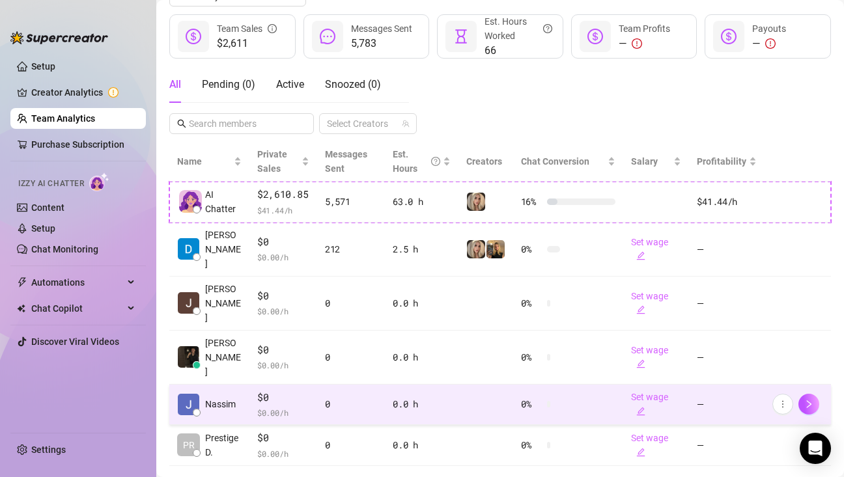
scroll to position [197, 0]
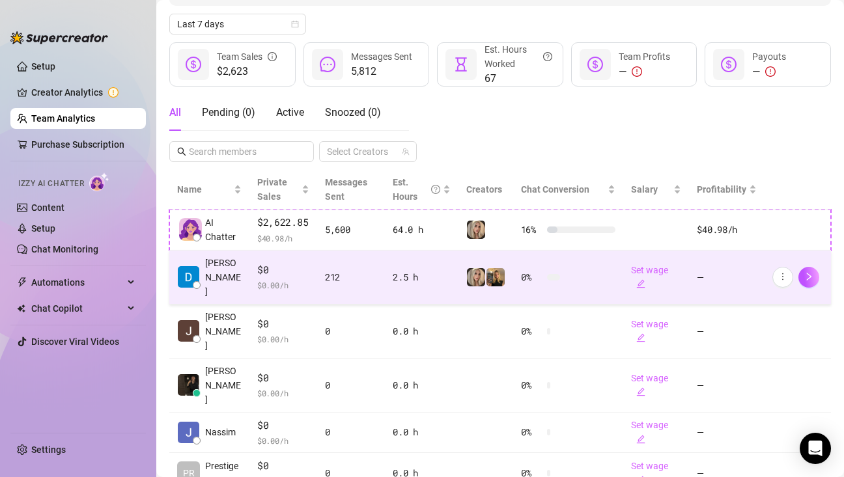
scroll to position [197, 0]
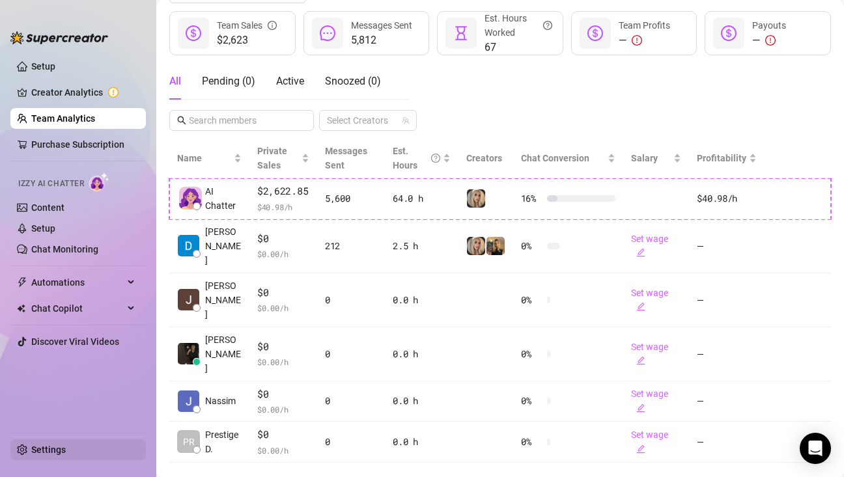
click at [48, 455] on link "Settings" at bounding box center [48, 450] width 34 height 10
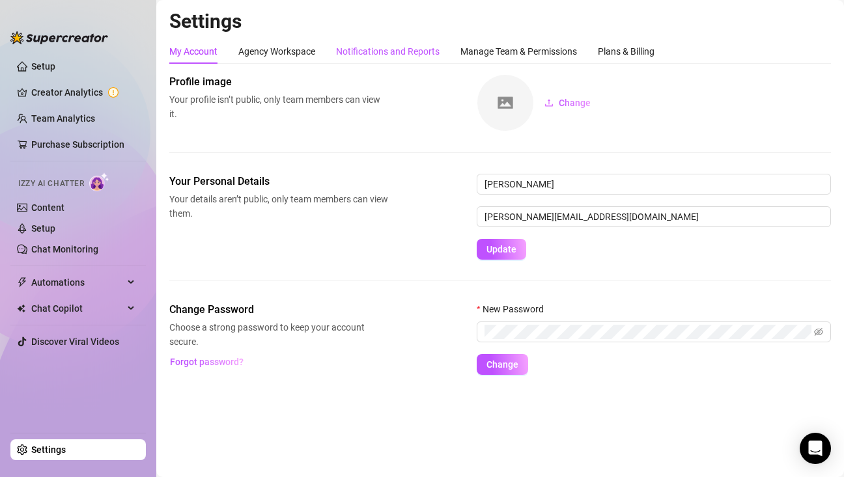
click at [407, 53] on div "Notifications and Reports" at bounding box center [387, 51] width 103 height 14
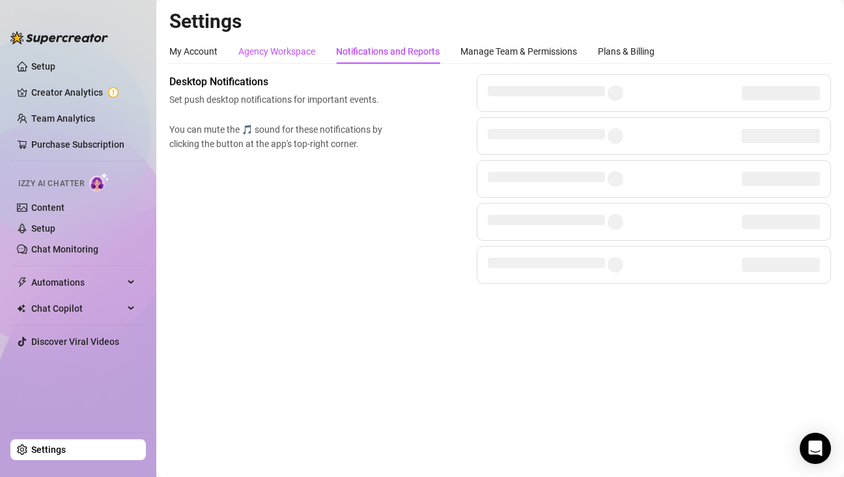
click at [254, 55] on div "Agency Workspace" at bounding box center [276, 51] width 77 height 14
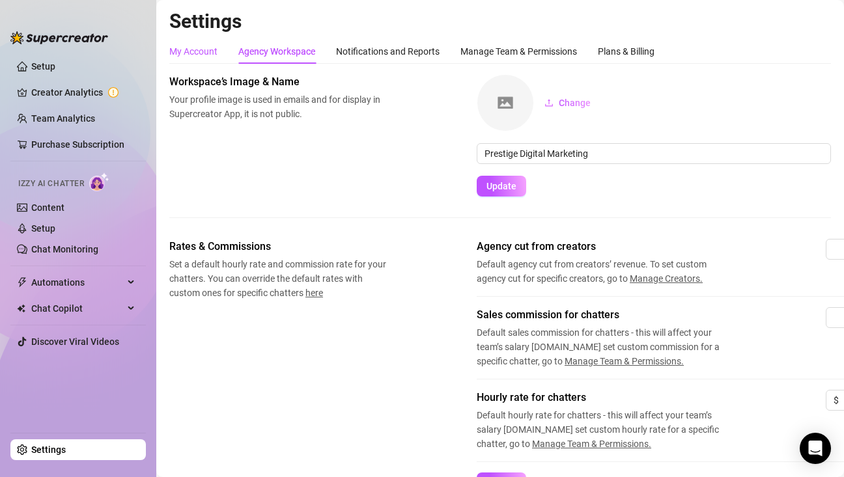
click at [208, 55] on div "My Account" at bounding box center [193, 51] width 48 height 14
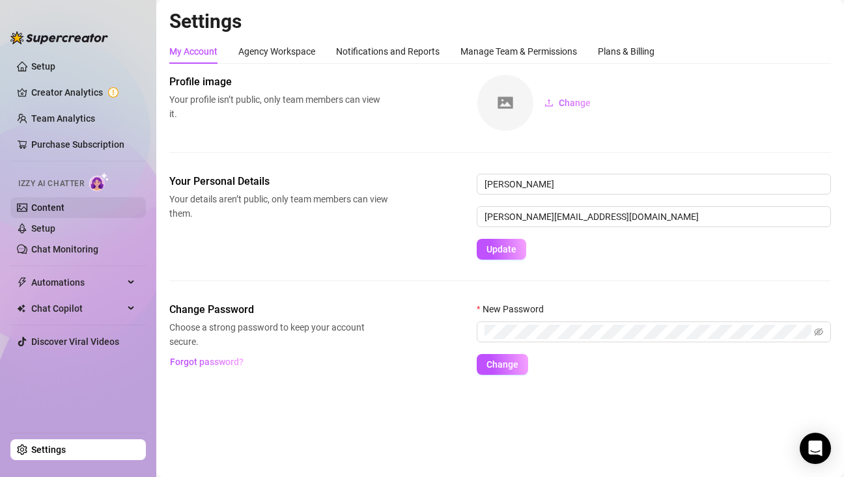
click at [64, 212] on link "Content" at bounding box center [47, 207] width 33 height 10
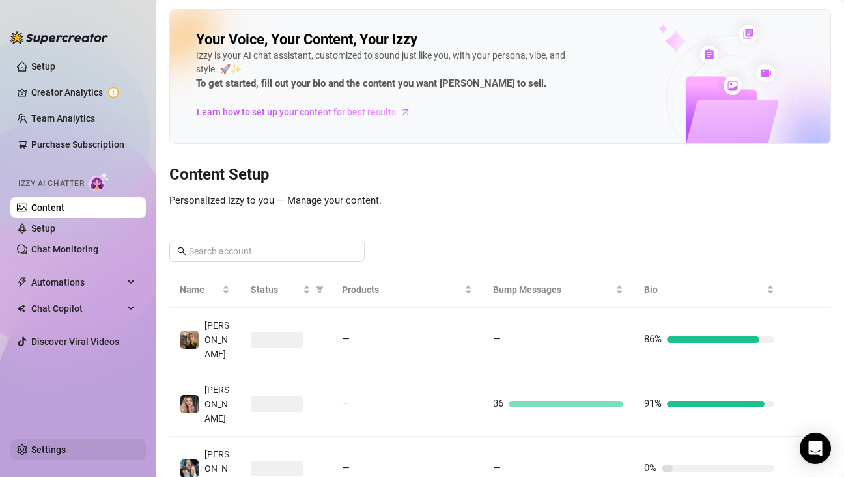
click at [54, 450] on link "Settings" at bounding box center [48, 450] width 34 height 10
